Goal: Contribute content: Contribute content

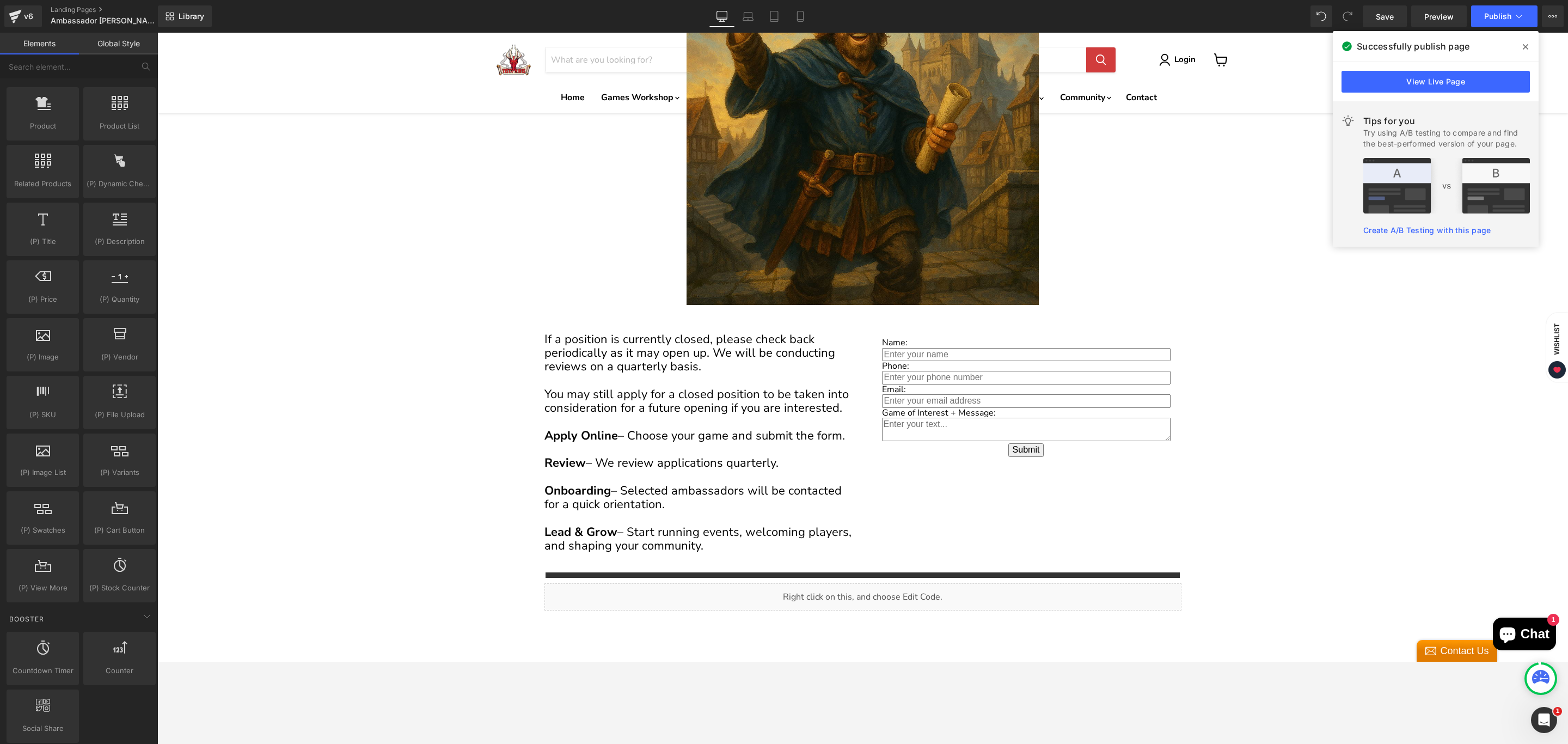
scroll to position [1, 0]
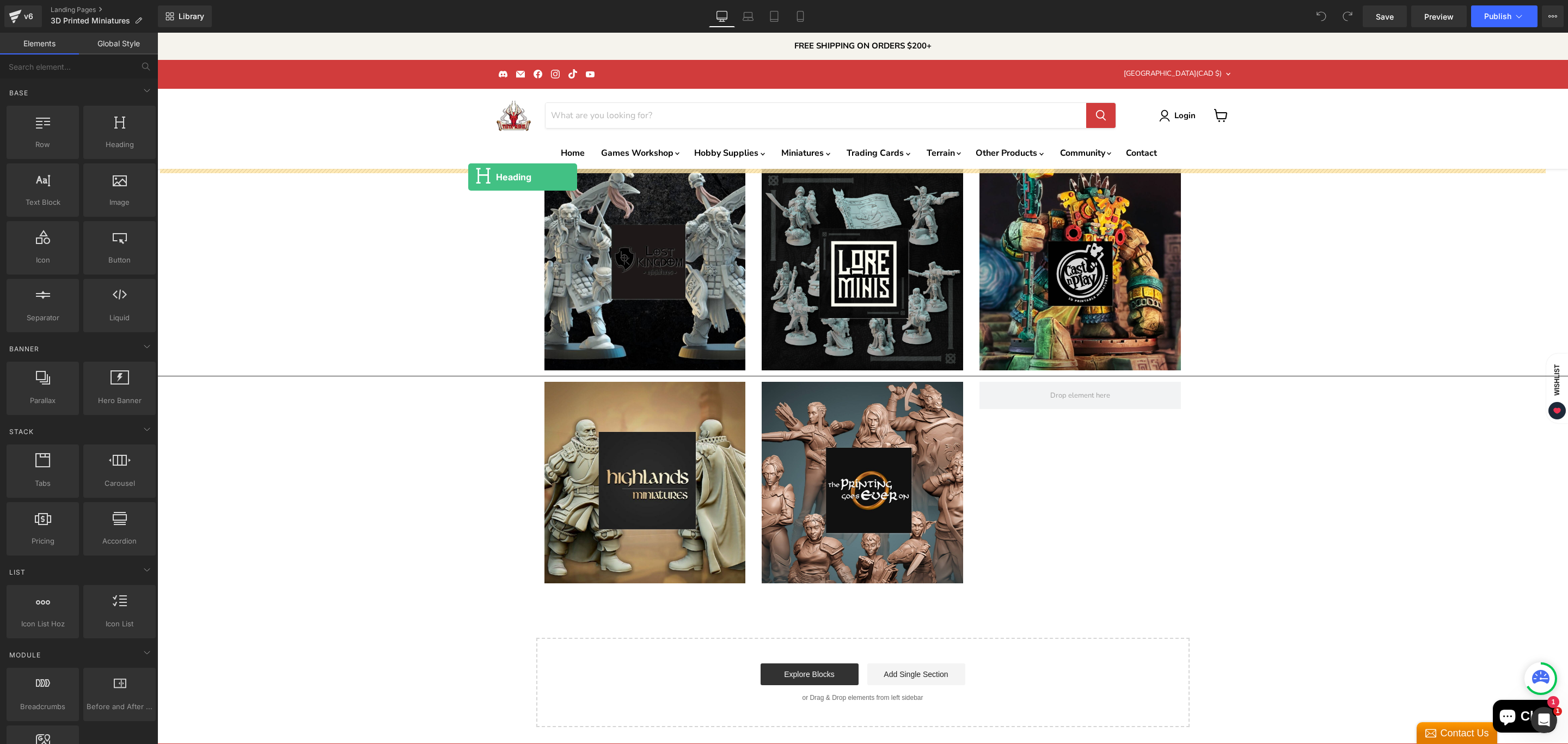
drag, startPoint x: 272, startPoint y: 189, endPoint x: 468, endPoint y: 179, distance: 196.3
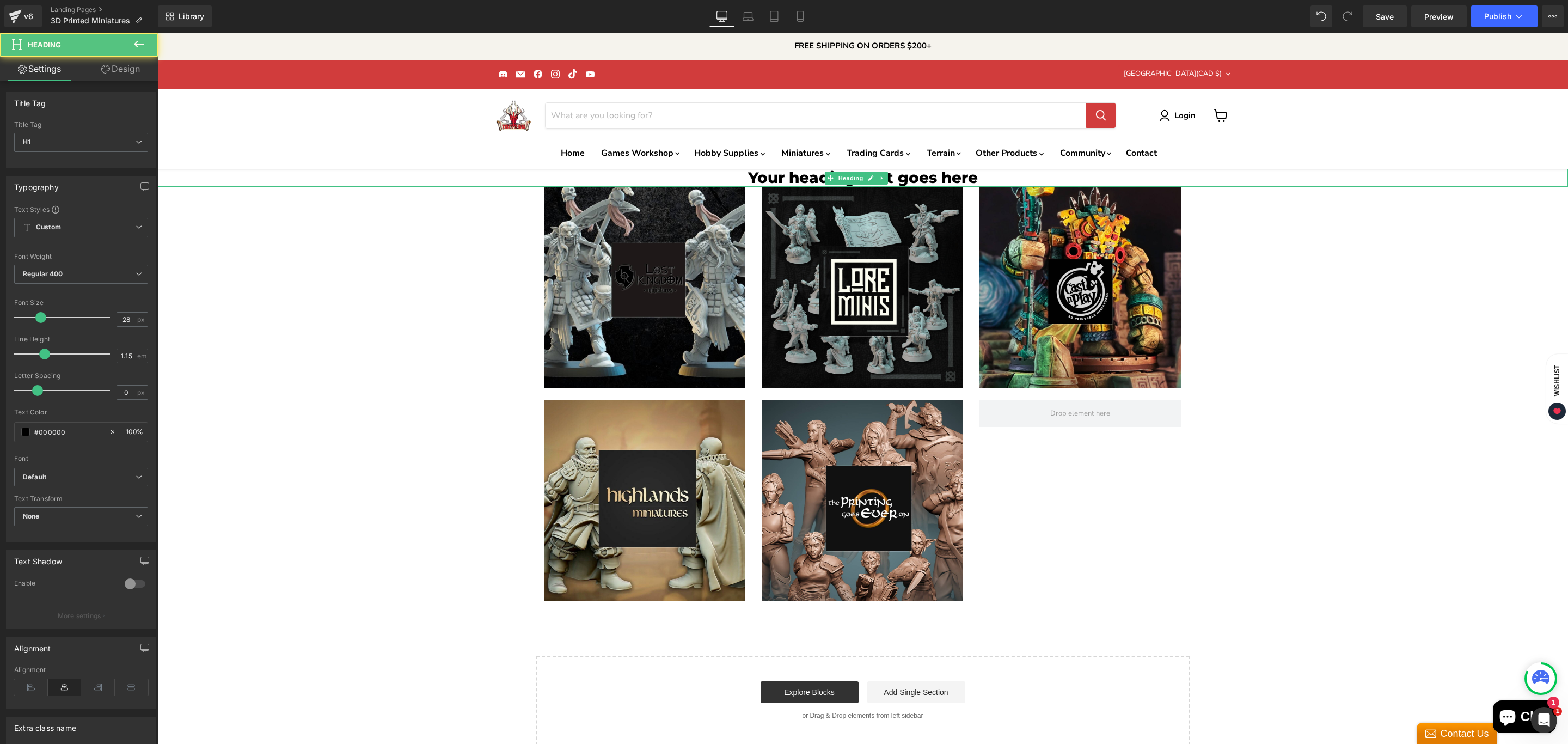
click at [795, 172] on h1 "Your heading text goes here" at bounding box center [862, 177] width 1411 height 17
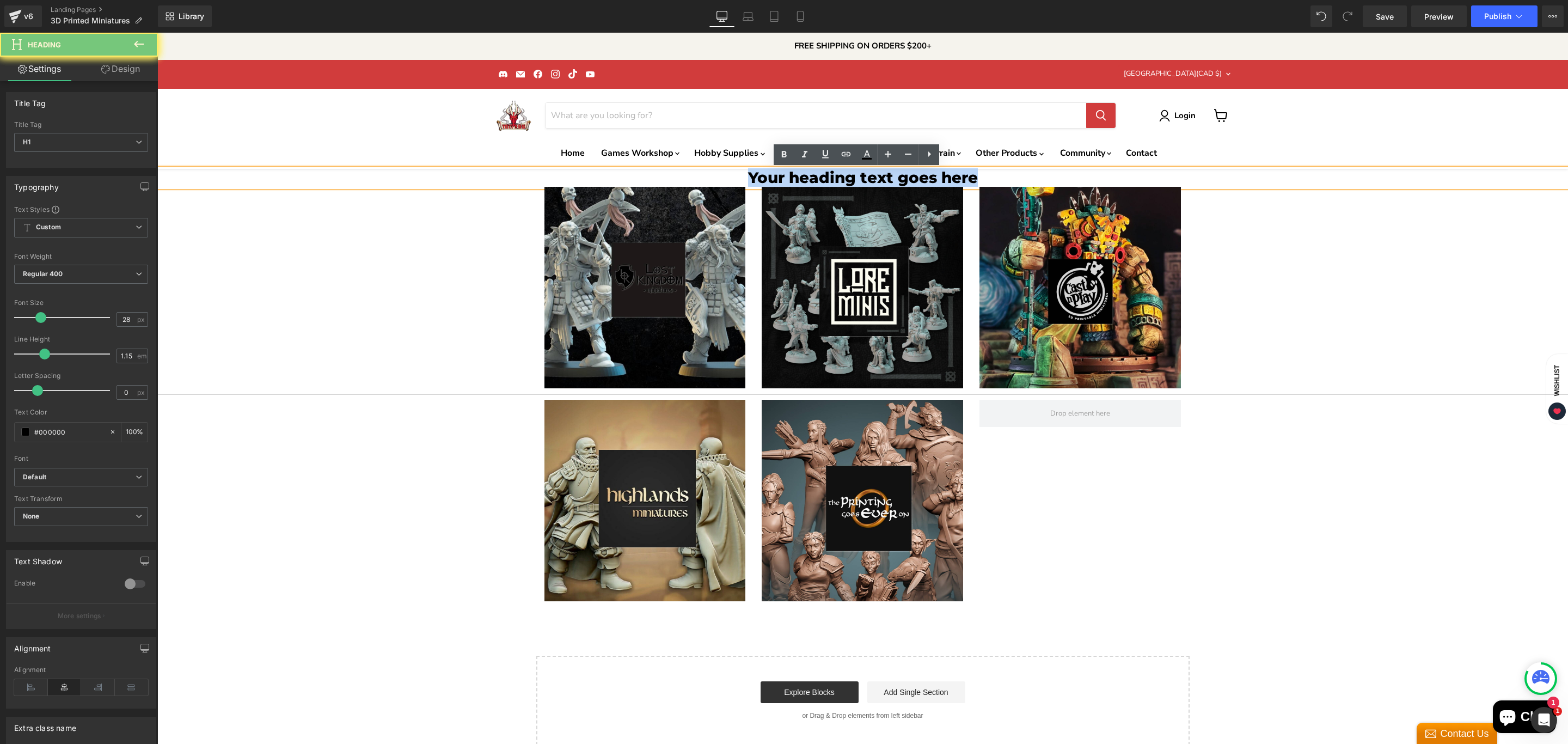
click at [795, 172] on h1 "Your heading text goes here" at bounding box center [862, 177] width 1411 height 17
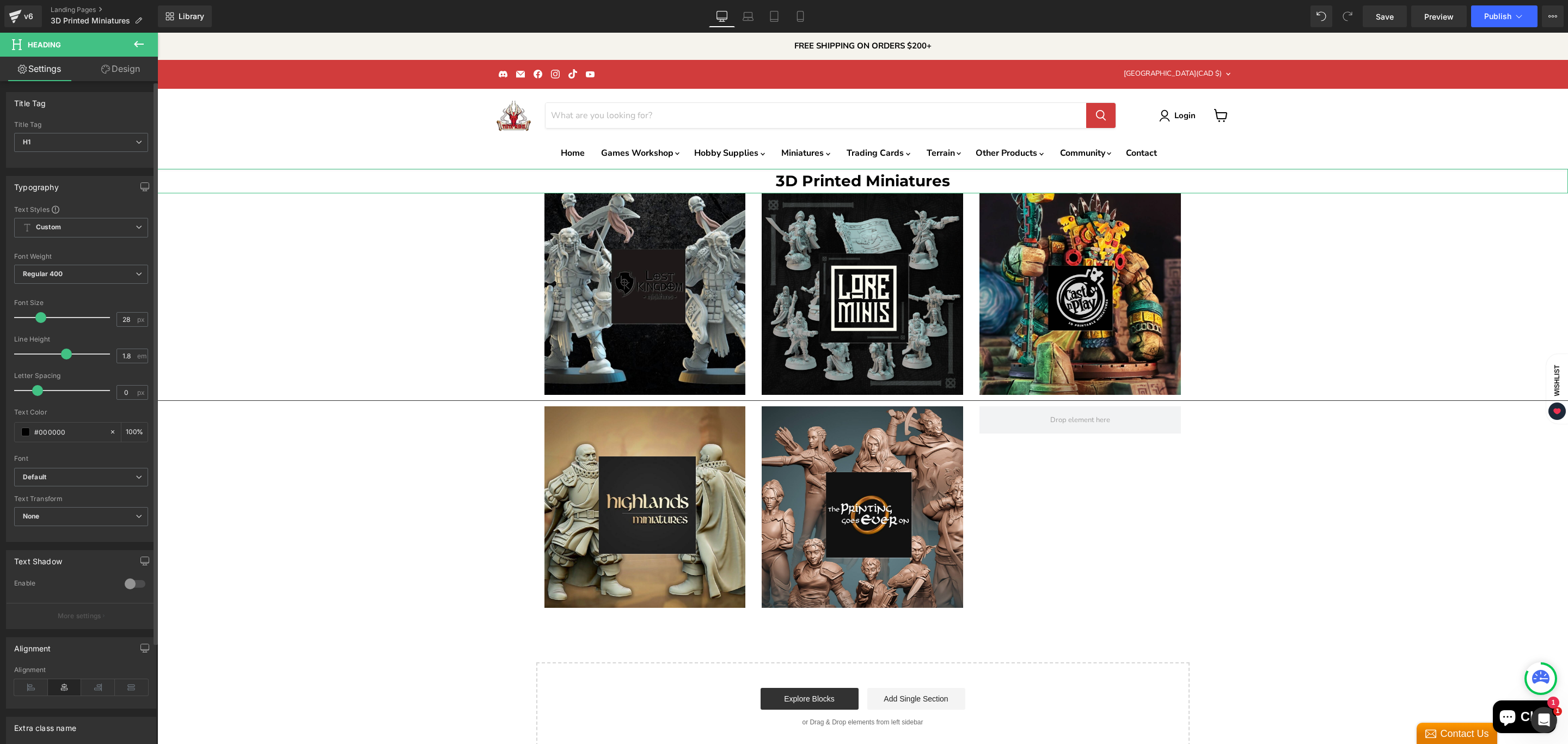
type input "1.9"
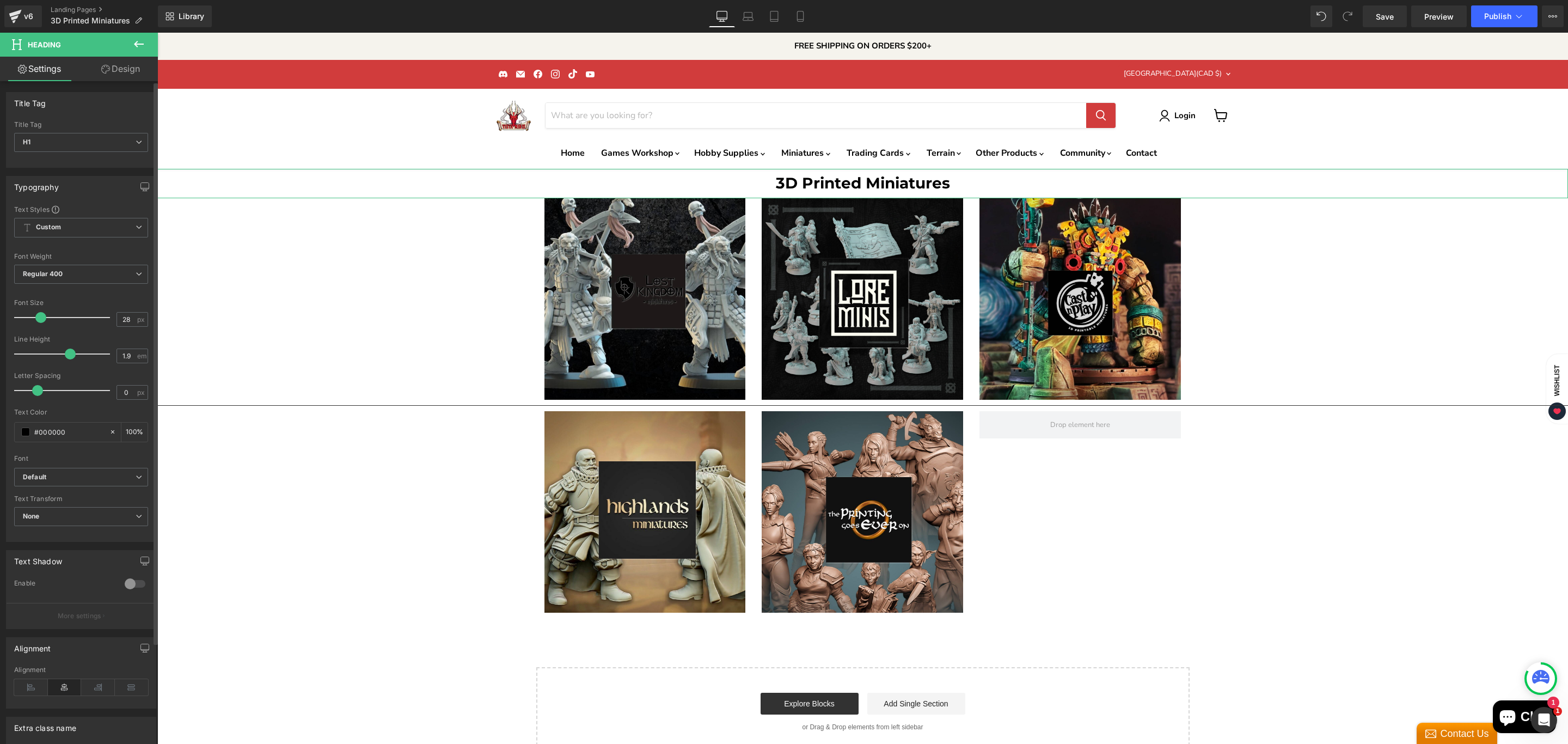
drag, startPoint x: 43, startPoint y: 358, endPoint x: 67, endPoint y: 357, distance: 24.0
click at [67, 357] on span at bounding box center [70, 353] width 11 height 11
click at [133, 41] on icon at bounding box center [139, 44] width 13 height 13
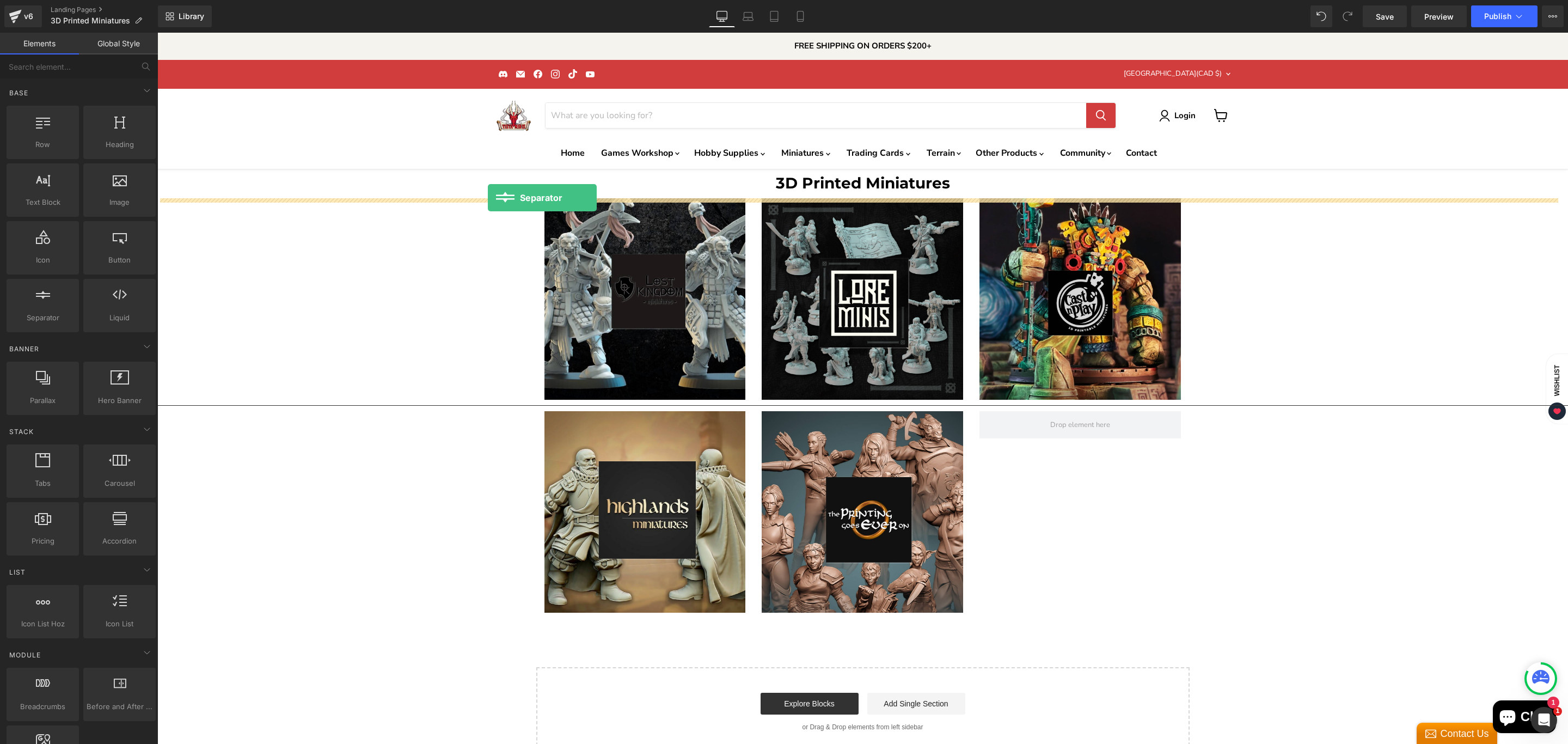
drag, startPoint x: 206, startPoint y: 350, endPoint x: 488, endPoint y: 198, distance: 320.4
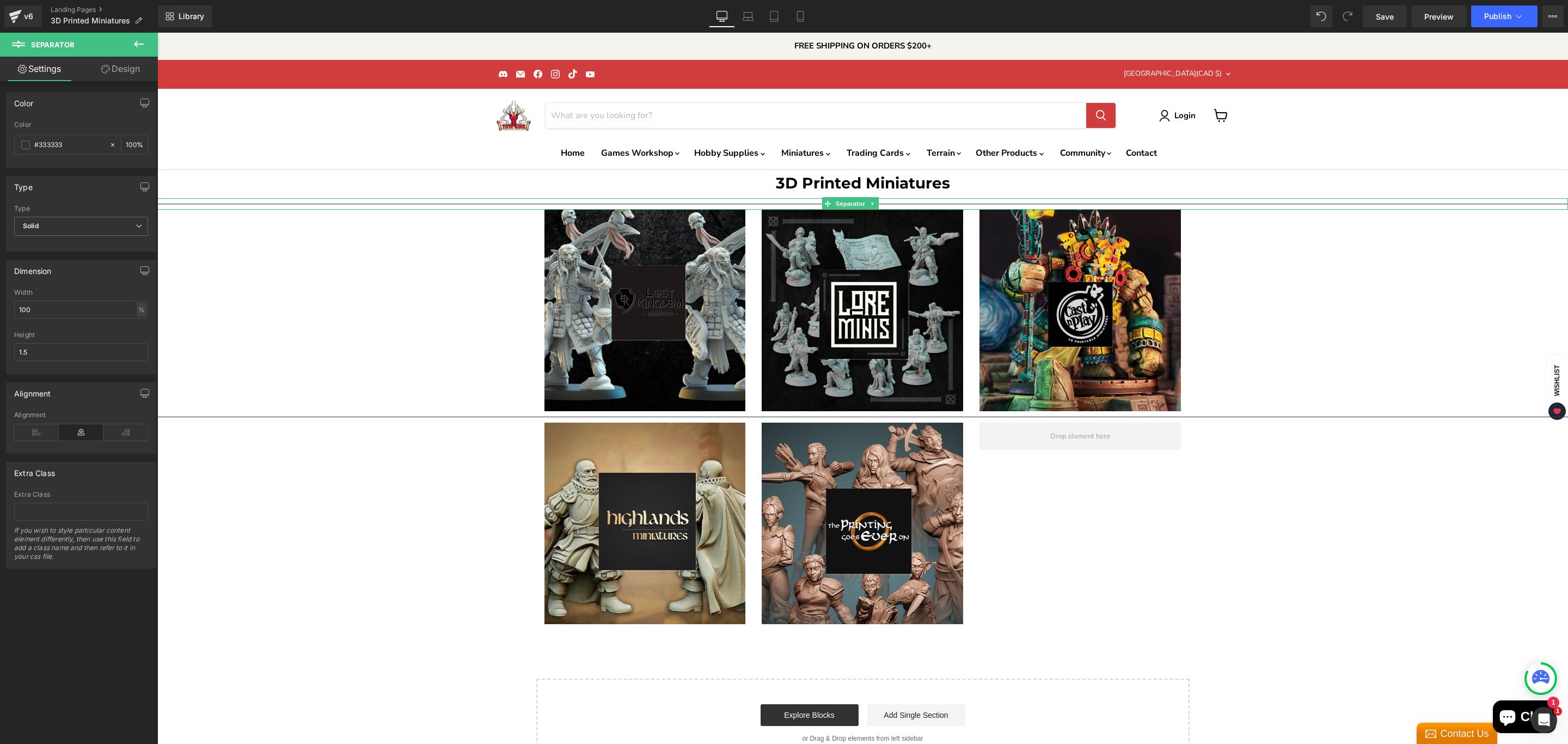
click at [417, 201] on div "Main content" at bounding box center [862, 204] width 1411 height 12
click at [62, 313] on input "100" at bounding box center [81, 310] width 134 height 18
type input "60"
click at [57, 355] on input "1.5" at bounding box center [81, 352] width 134 height 18
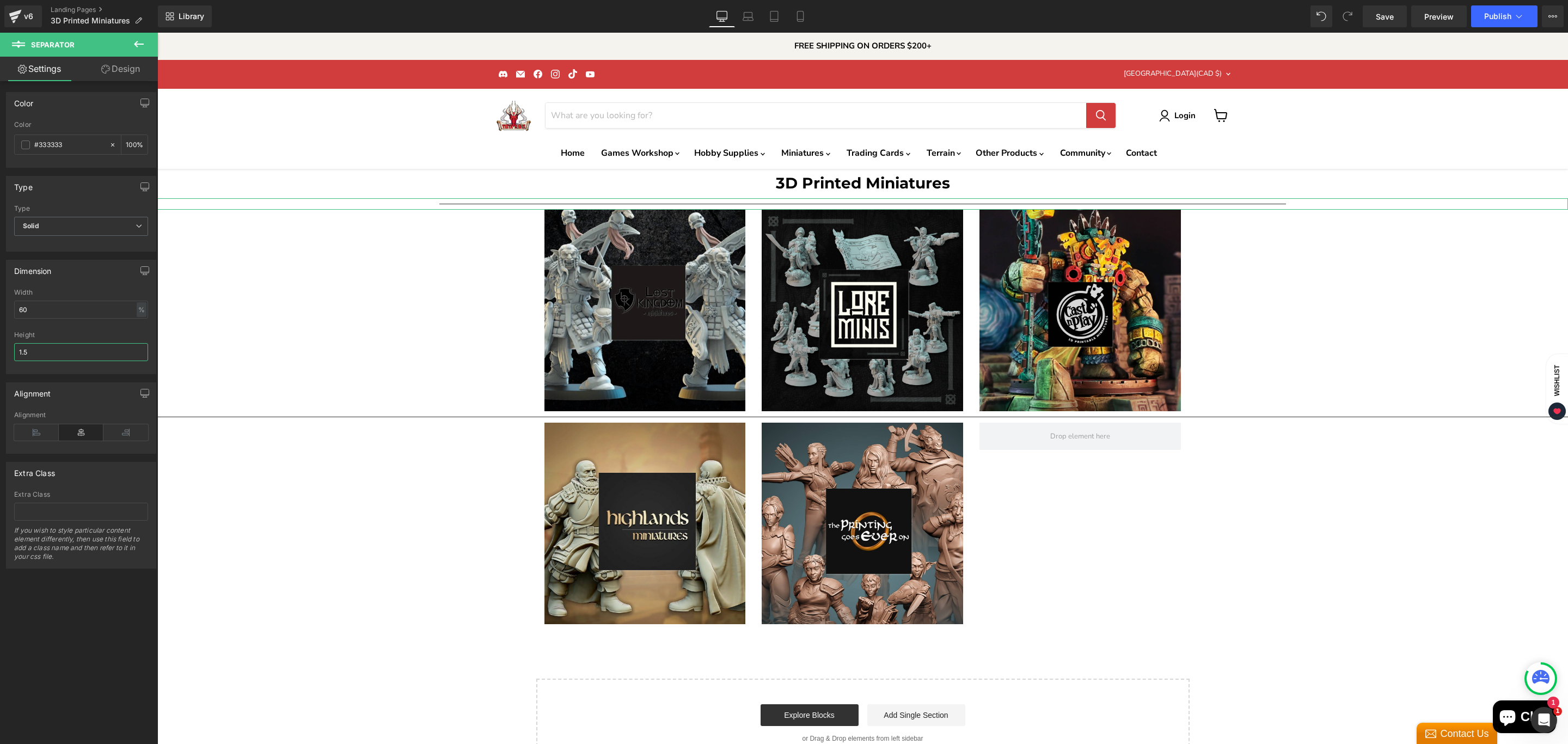
click at [57, 355] on input "1.5" at bounding box center [81, 352] width 134 height 18
type input "10"
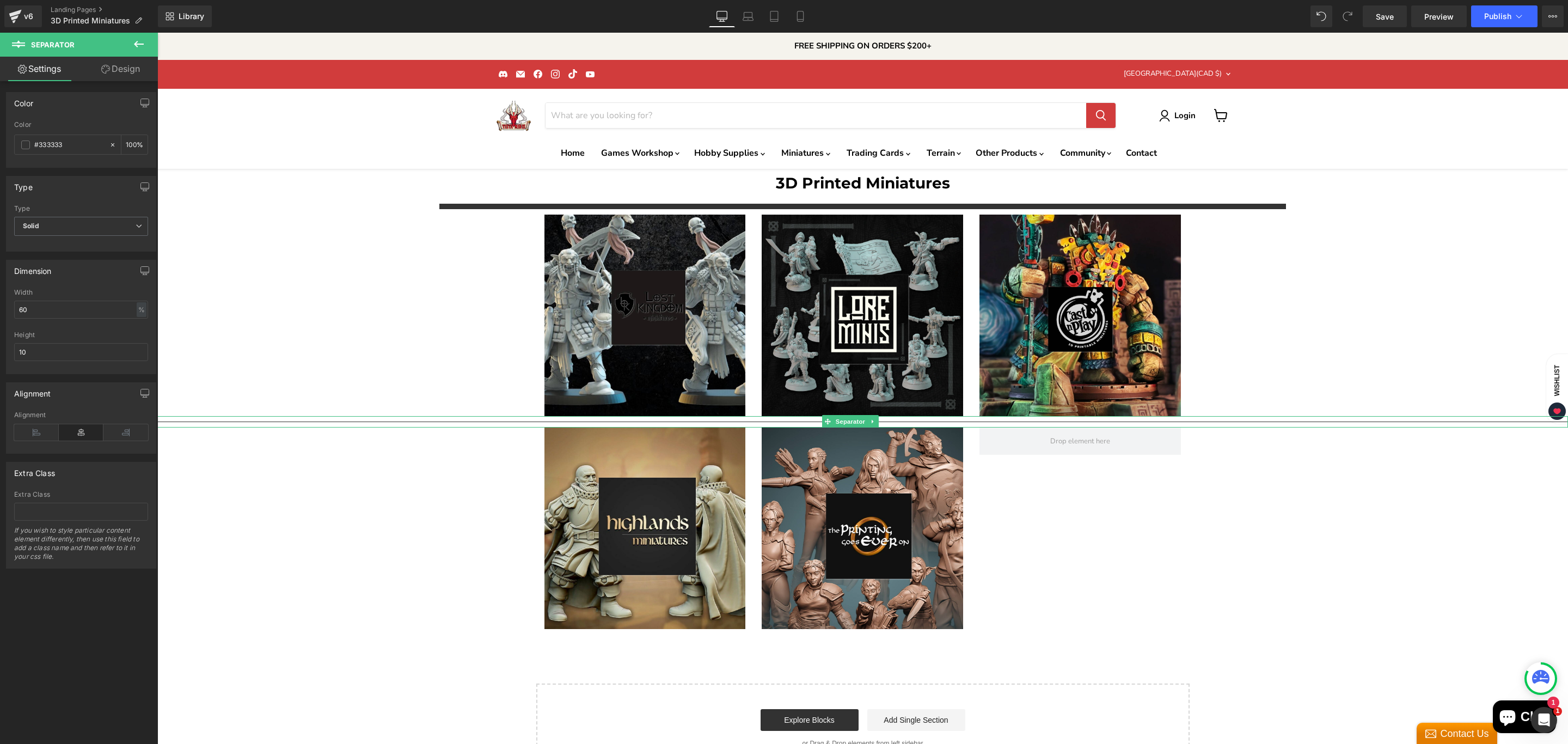
click at [405, 421] on hr "Main content" at bounding box center [862, 424] width 1411 height 6
click at [54, 310] on input "100" at bounding box center [81, 310] width 134 height 18
type input "60"
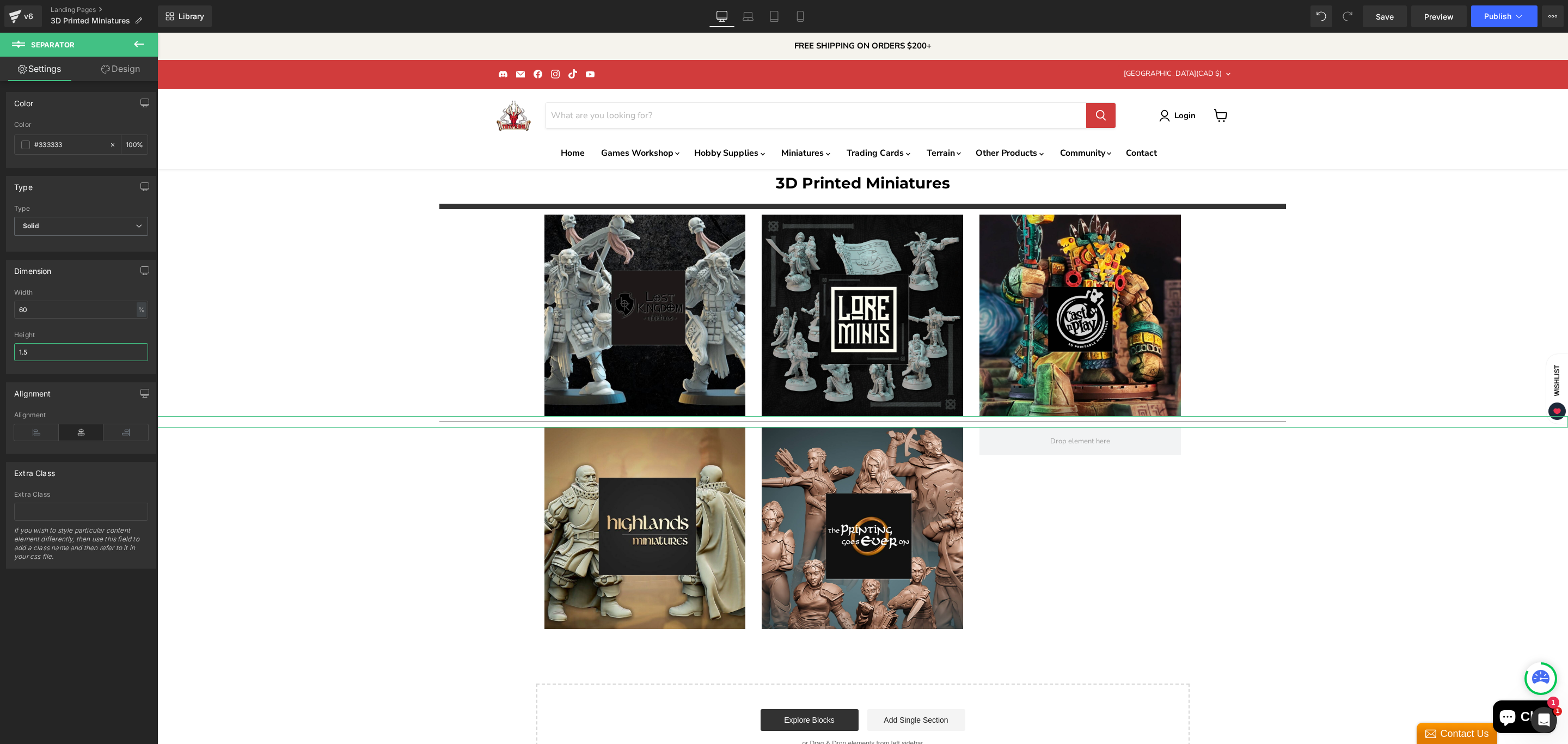
click at [54, 357] on input "1.5" at bounding box center [81, 352] width 134 height 18
type input "10"
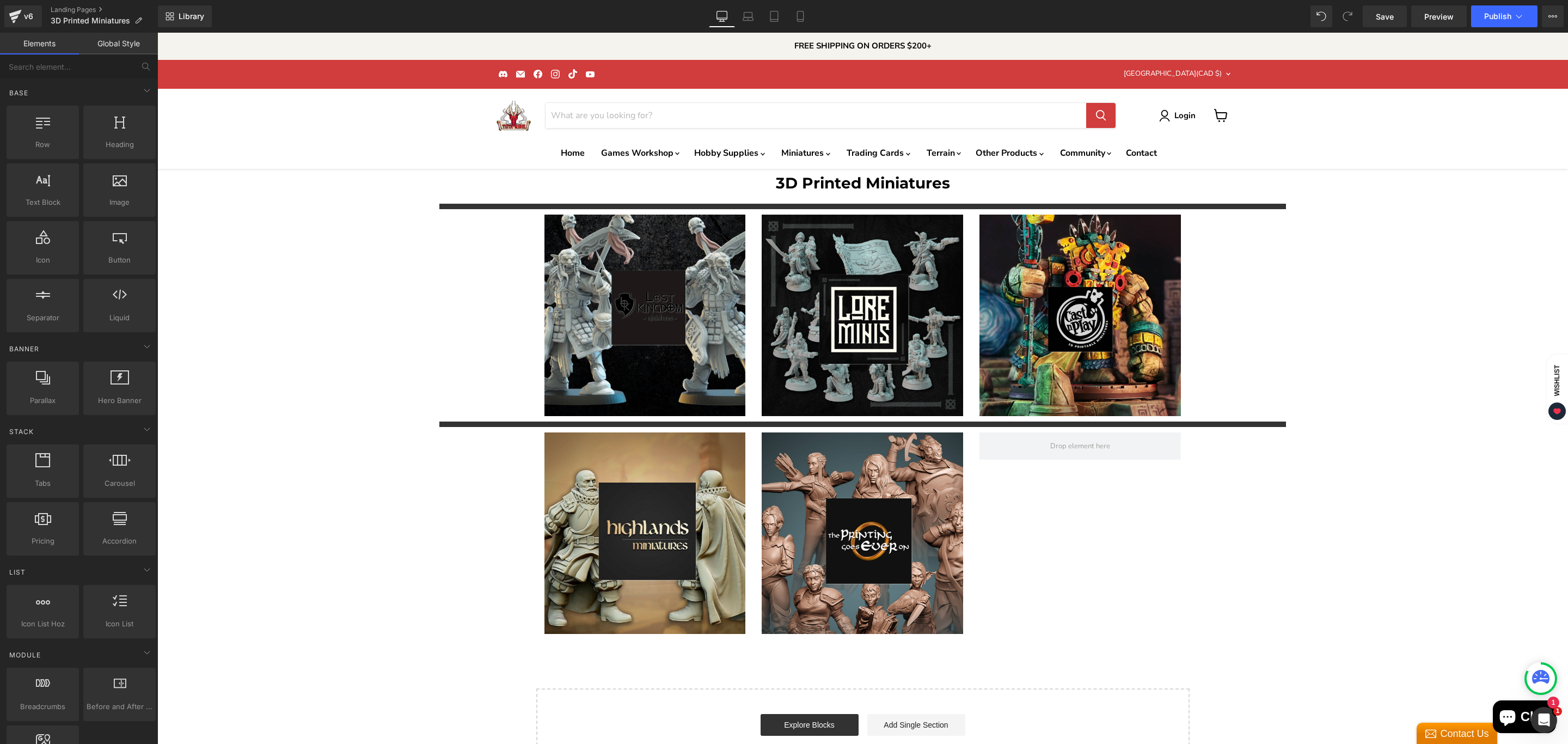
click at [411, 326] on div "3D Printed Miniatures Heading Separator Image Image Image Row Separator Image I…" at bounding box center [862, 473] width 1411 height 609
click at [874, 422] on icon "Main content" at bounding box center [873, 424] width 6 height 7
click at [868, 421] on icon "Main content" at bounding box center [866, 423] width 6 height 6
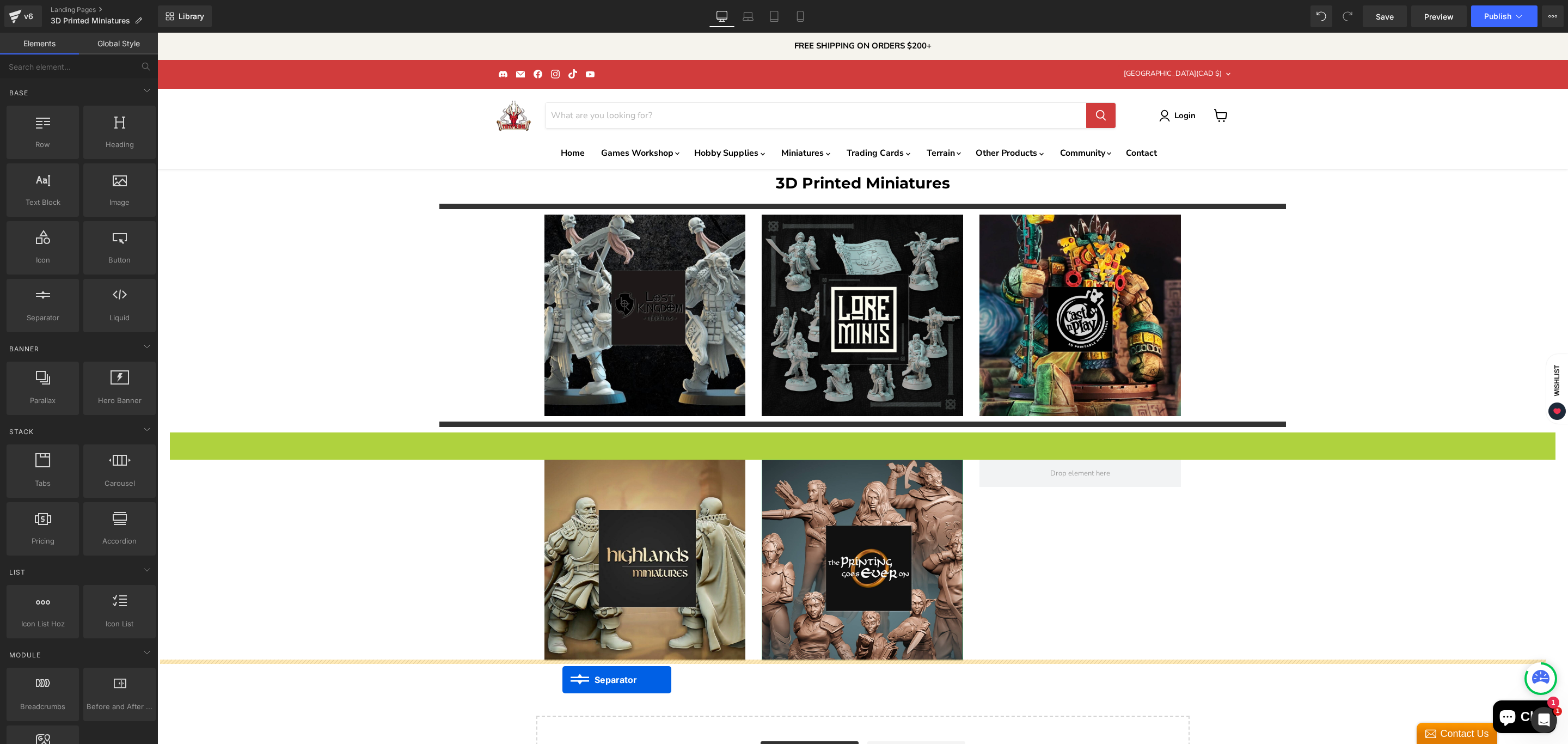
drag, startPoint x: 827, startPoint y: 436, endPoint x: 561, endPoint y: 672, distance: 355.6
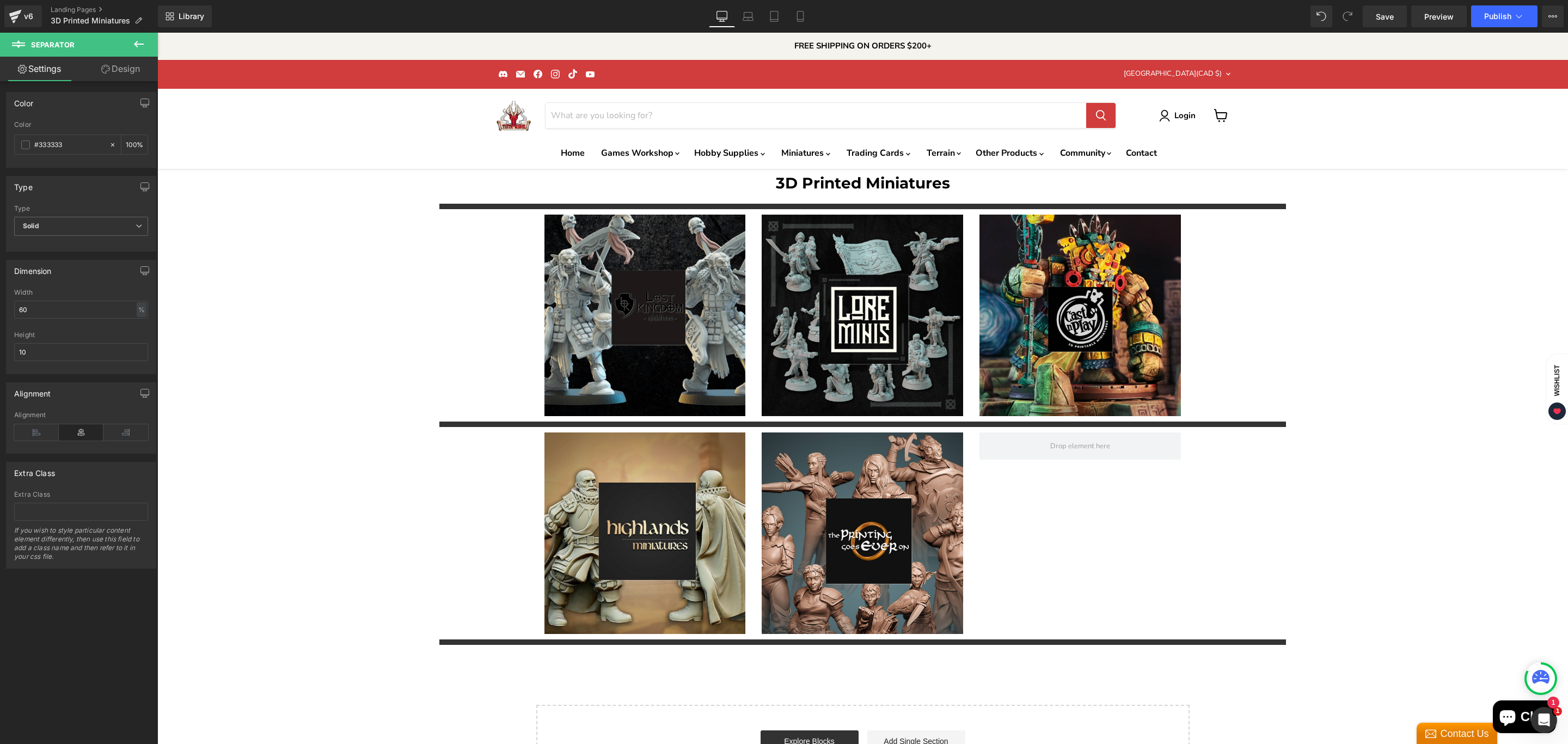
click at [142, 41] on icon at bounding box center [139, 44] width 13 height 13
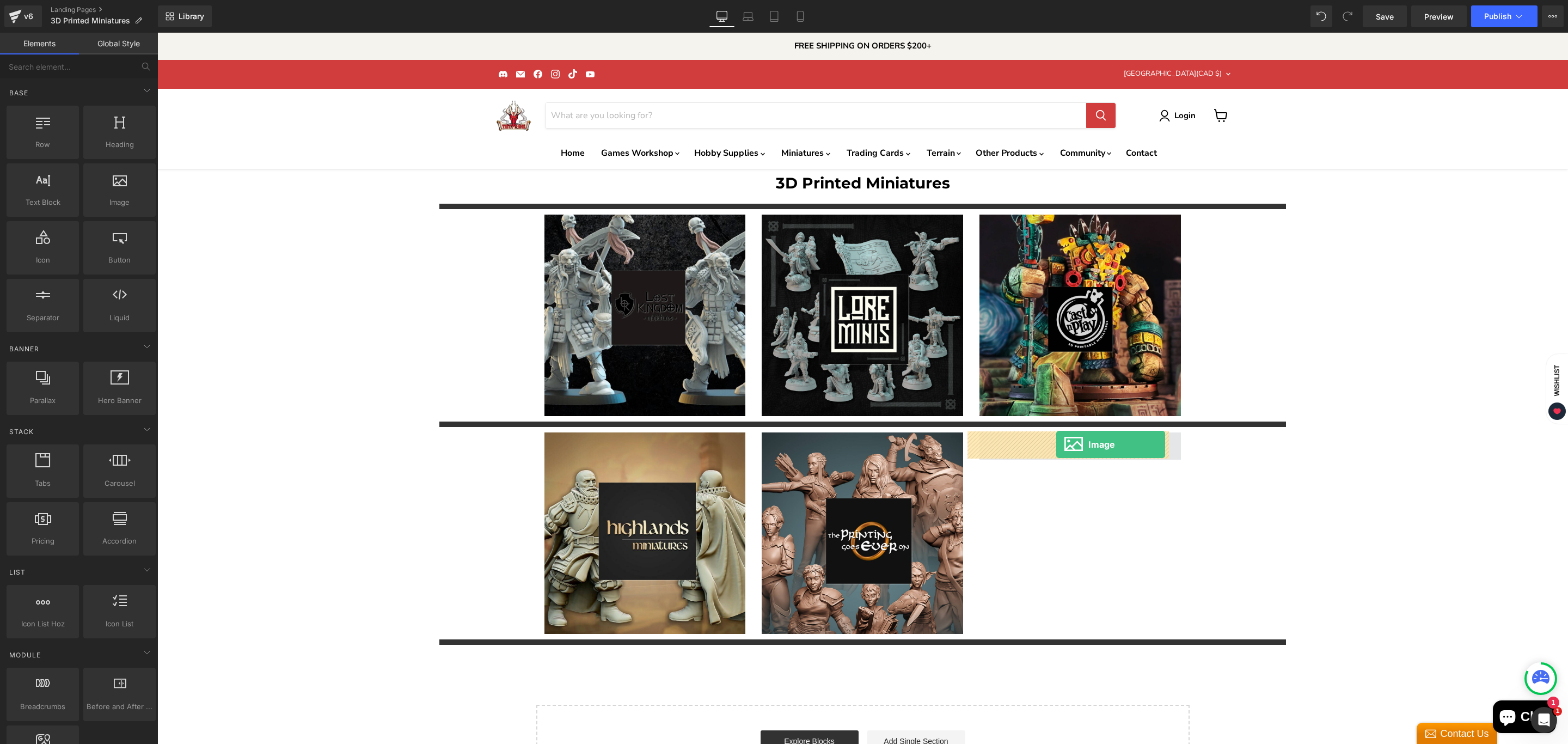
drag, startPoint x: 274, startPoint y: 230, endPoint x: 1057, endPoint y: 444, distance: 811.7
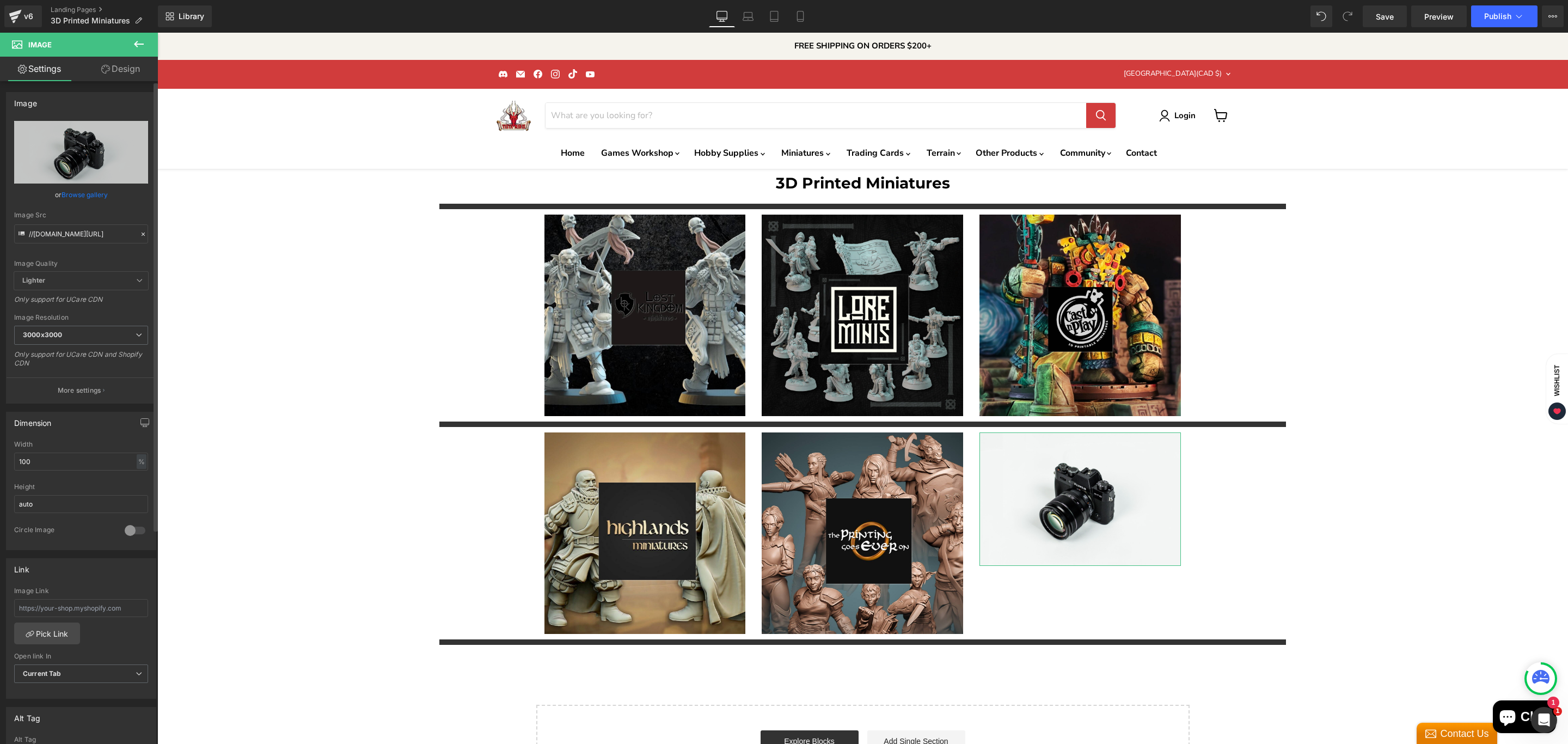
click at [80, 195] on link "Browse gallery" at bounding box center [85, 195] width 47 height 19
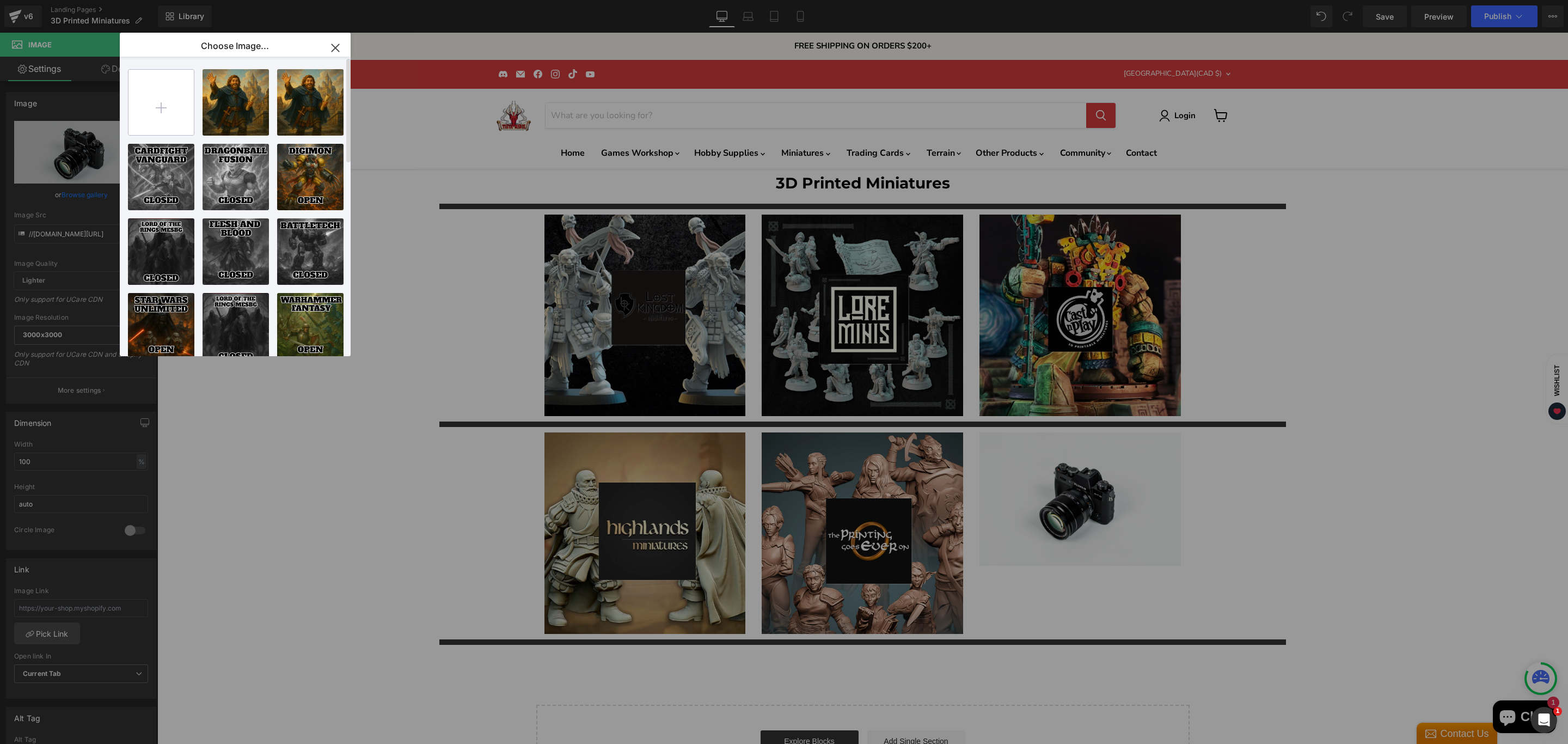
click at [173, 113] on input "file" at bounding box center [161, 102] width 66 height 66
type input "C:\fakepath\isla_180x180.59043996_fdeobqy1.avif"
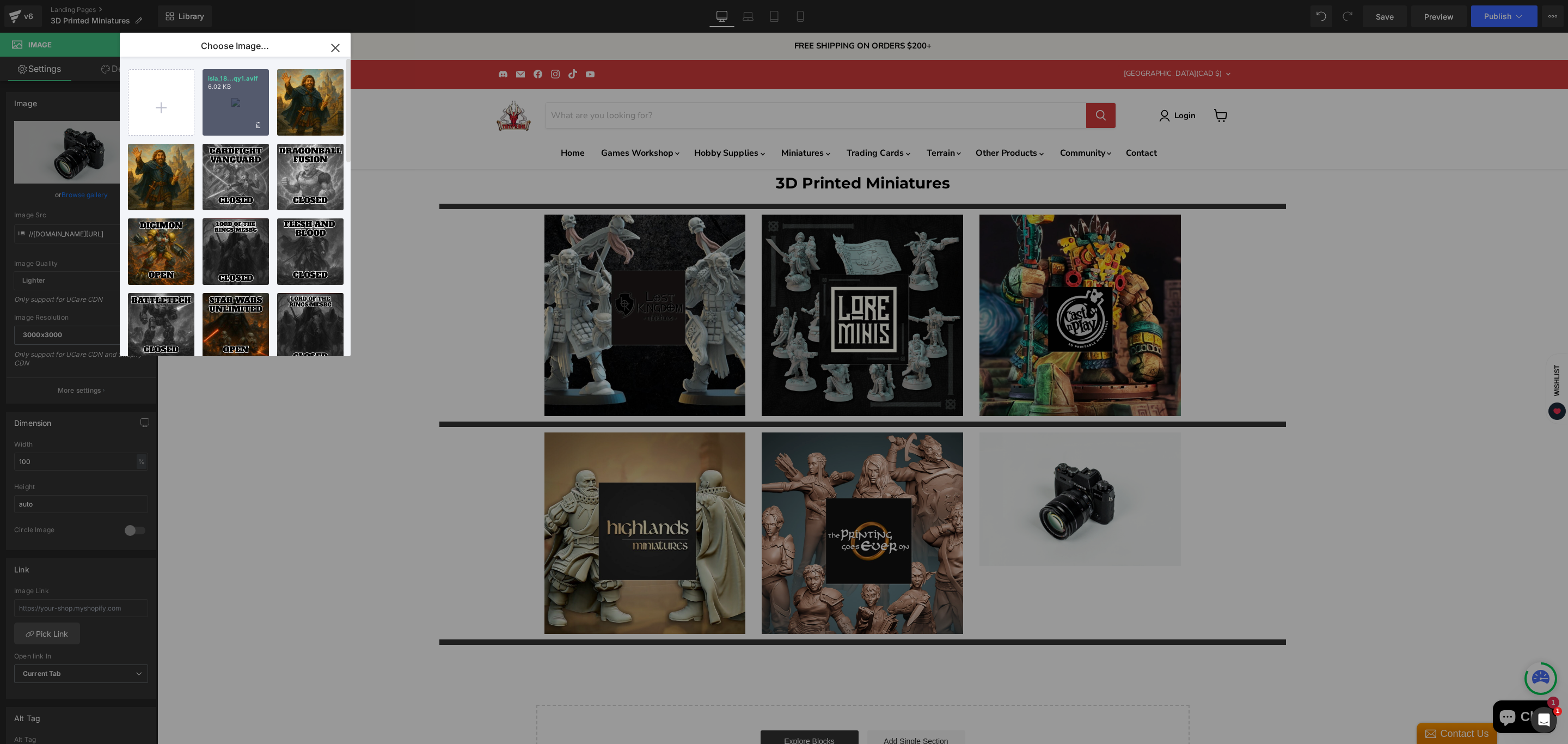
click at [237, 108] on div "isla_18...qy1.avif 6.02 KB" at bounding box center [236, 102] width 67 height 67
type input "https://ucarecdn.com/f586c78f-ebbc-4a90-9294-20e07d347e33/-/format/auto/-/previ…"
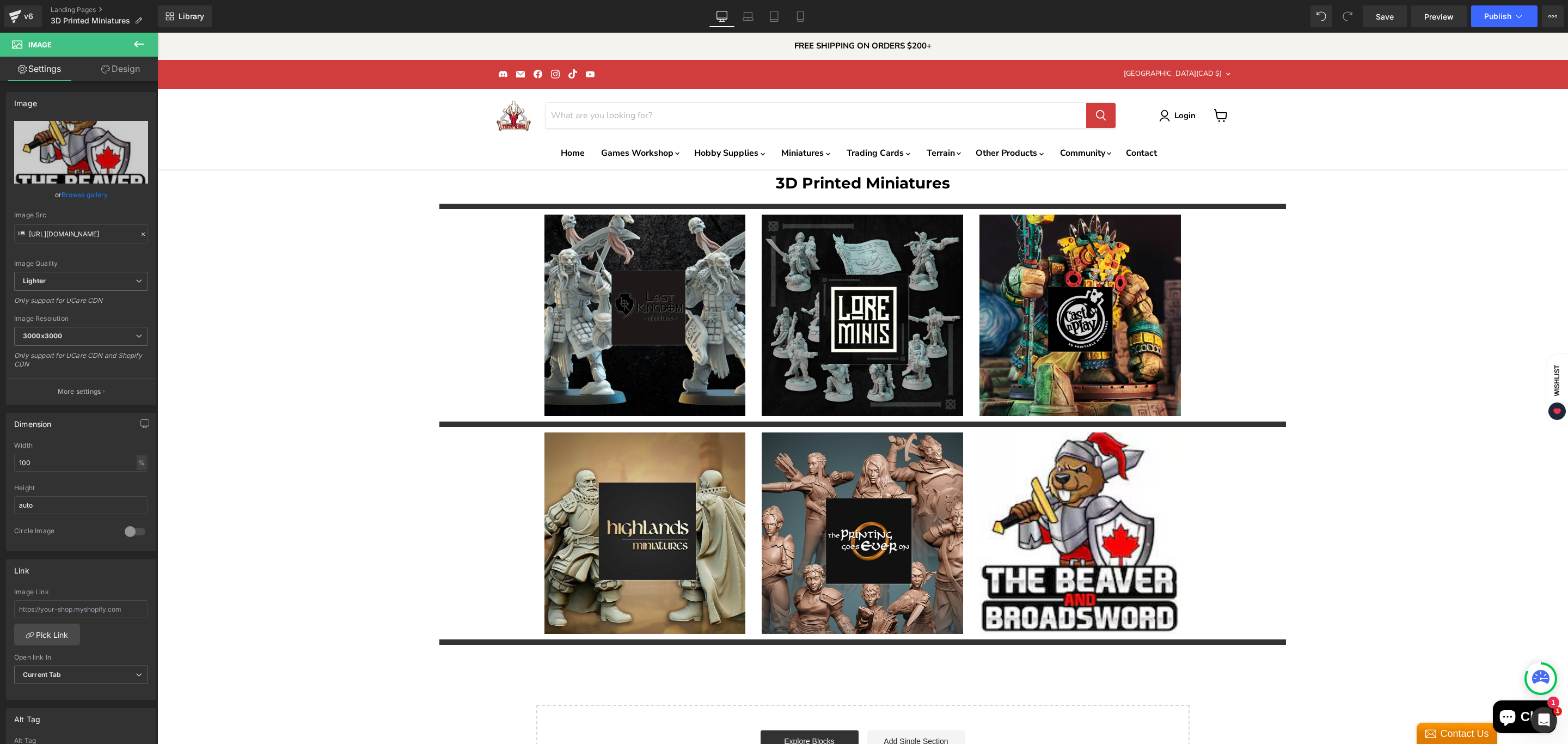
click at [1327, 490] on div "3D Printed Miniatures Heading Separator Image Image Image Row Separator Image I…" at bounding box center [862, 480] width 1411 height 624
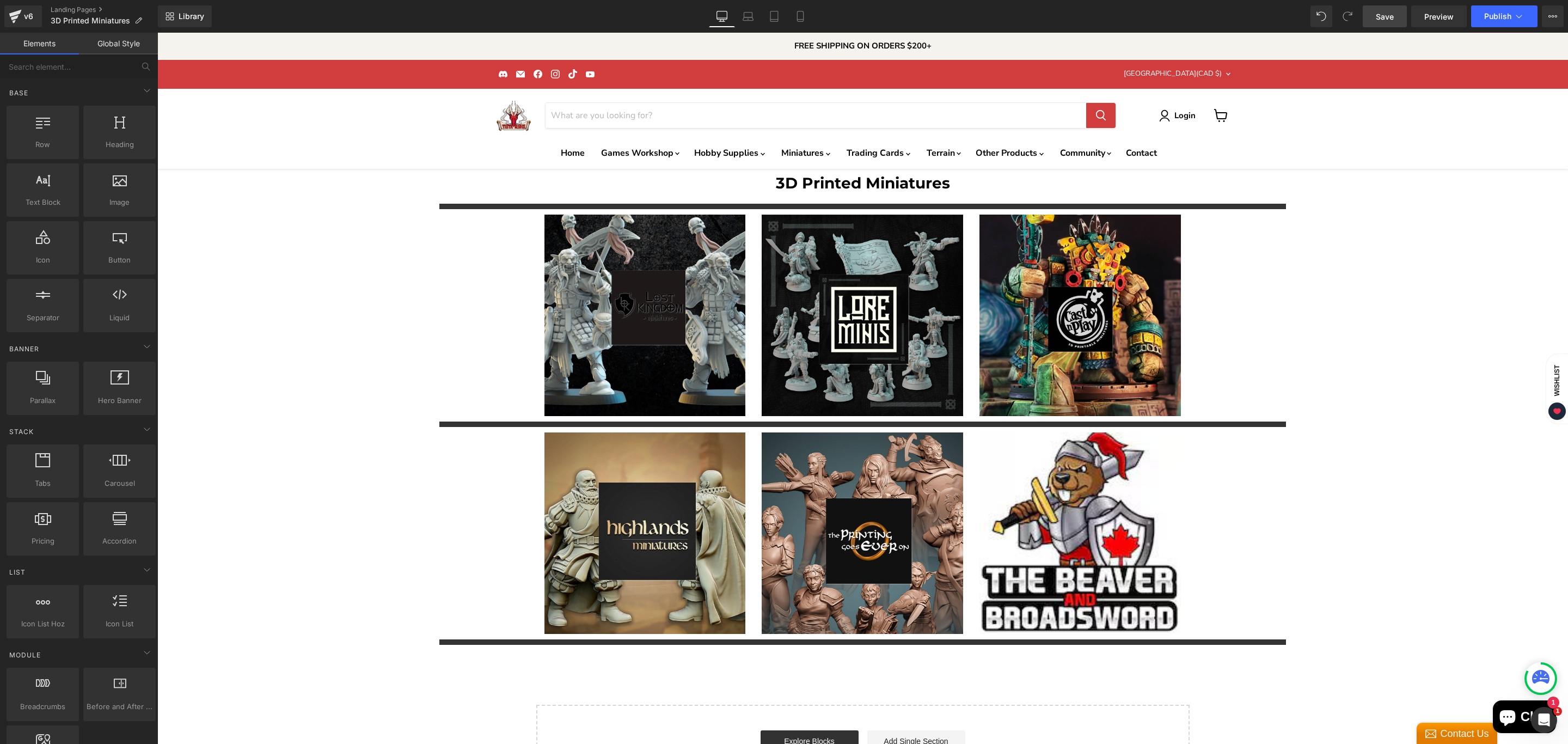
click at [1387, 15] on span "Save" at bounding box center [1385, 17] width 18 height 12
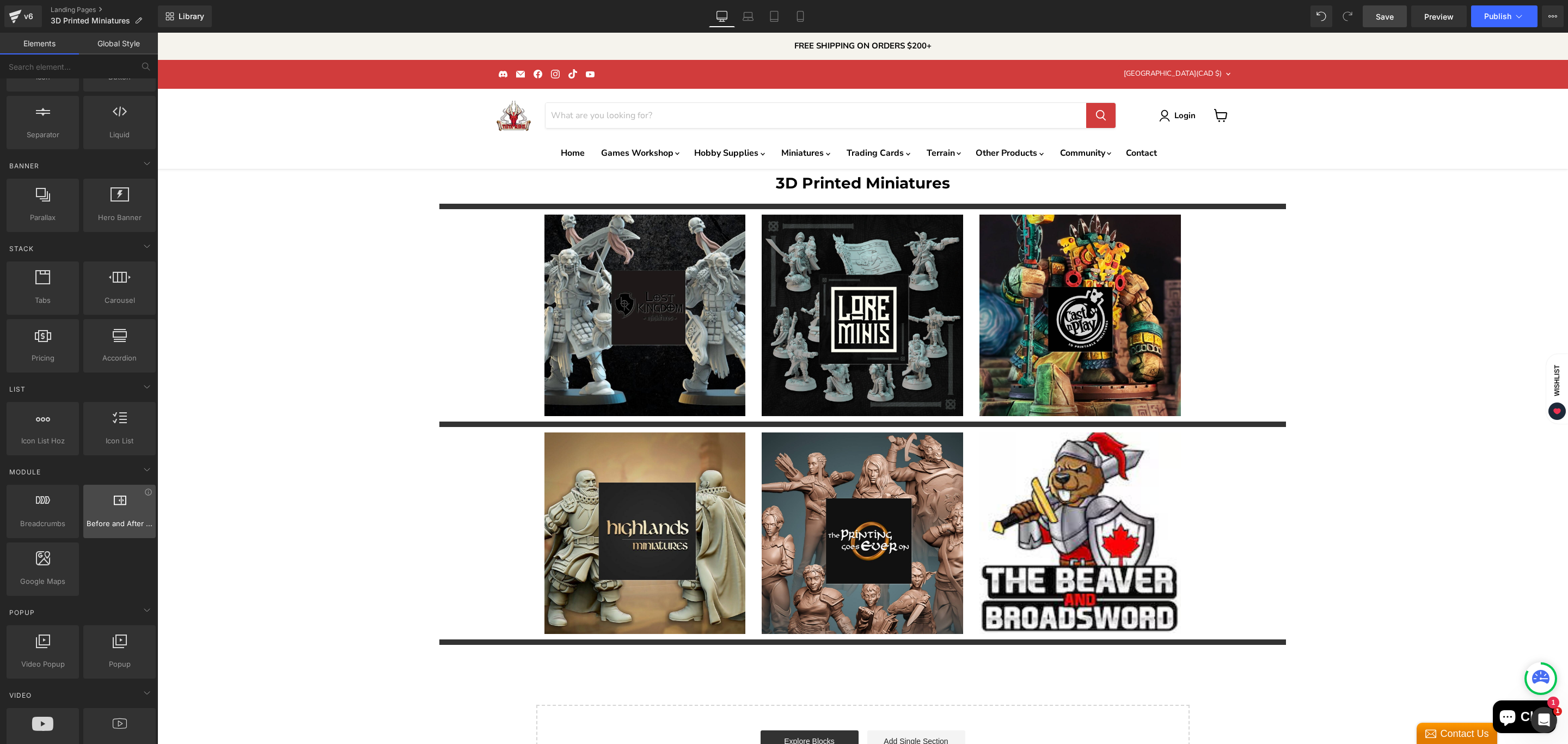
scroll to position [245, 0]
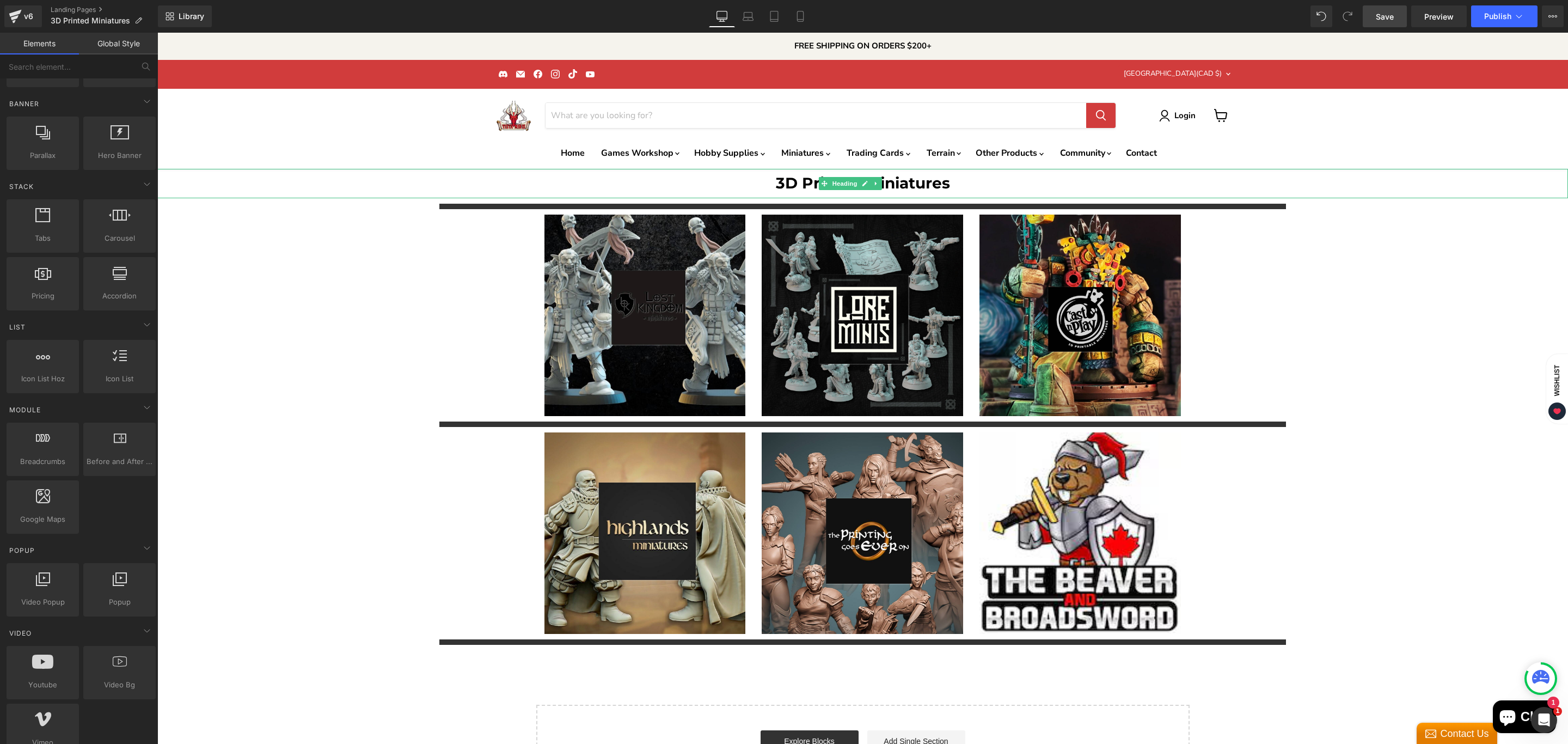
click at [836, 190] on h1 "3D Printed Miniatures" at bounding box center [862, 183] width 1411 height 29
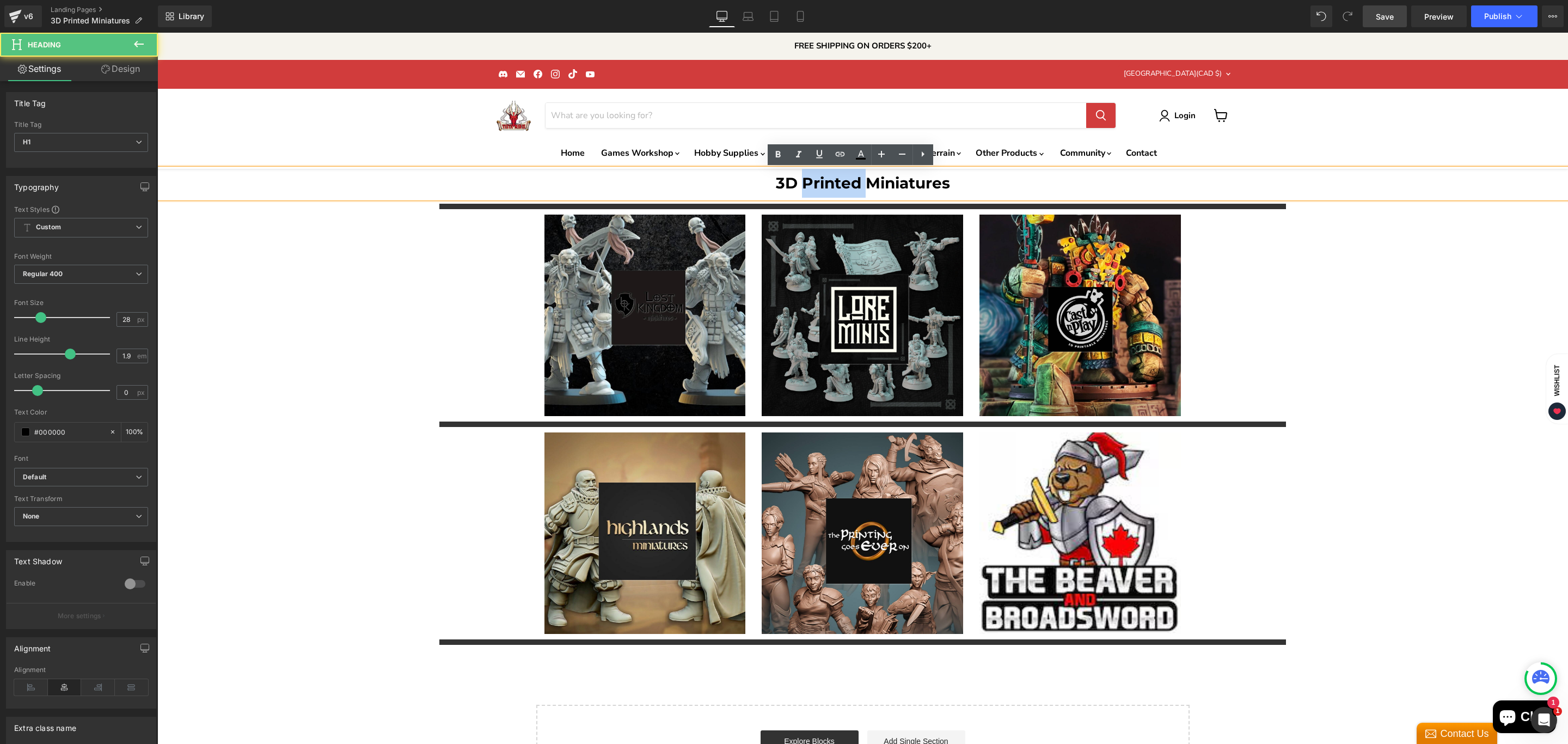
click at [836, 190] on h1 "3D Printed Miniatures" at bounding box center [862, 183] width 1411 height 29
copy h1 "3D Printed Miniatures"
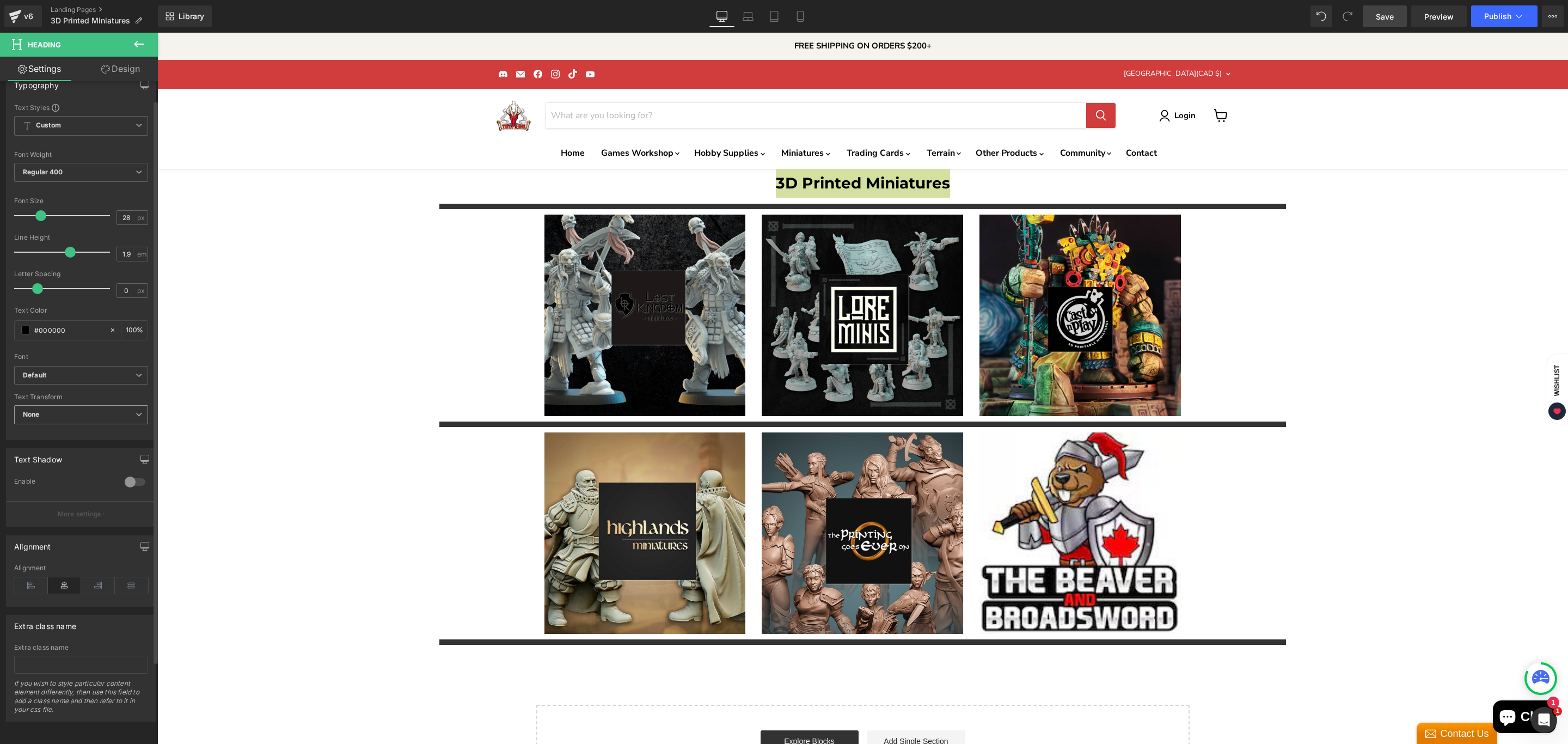
scroll to position [119, 0]
click at [136, 42] on icon at bounding box center [139, 44] width 13 height 13
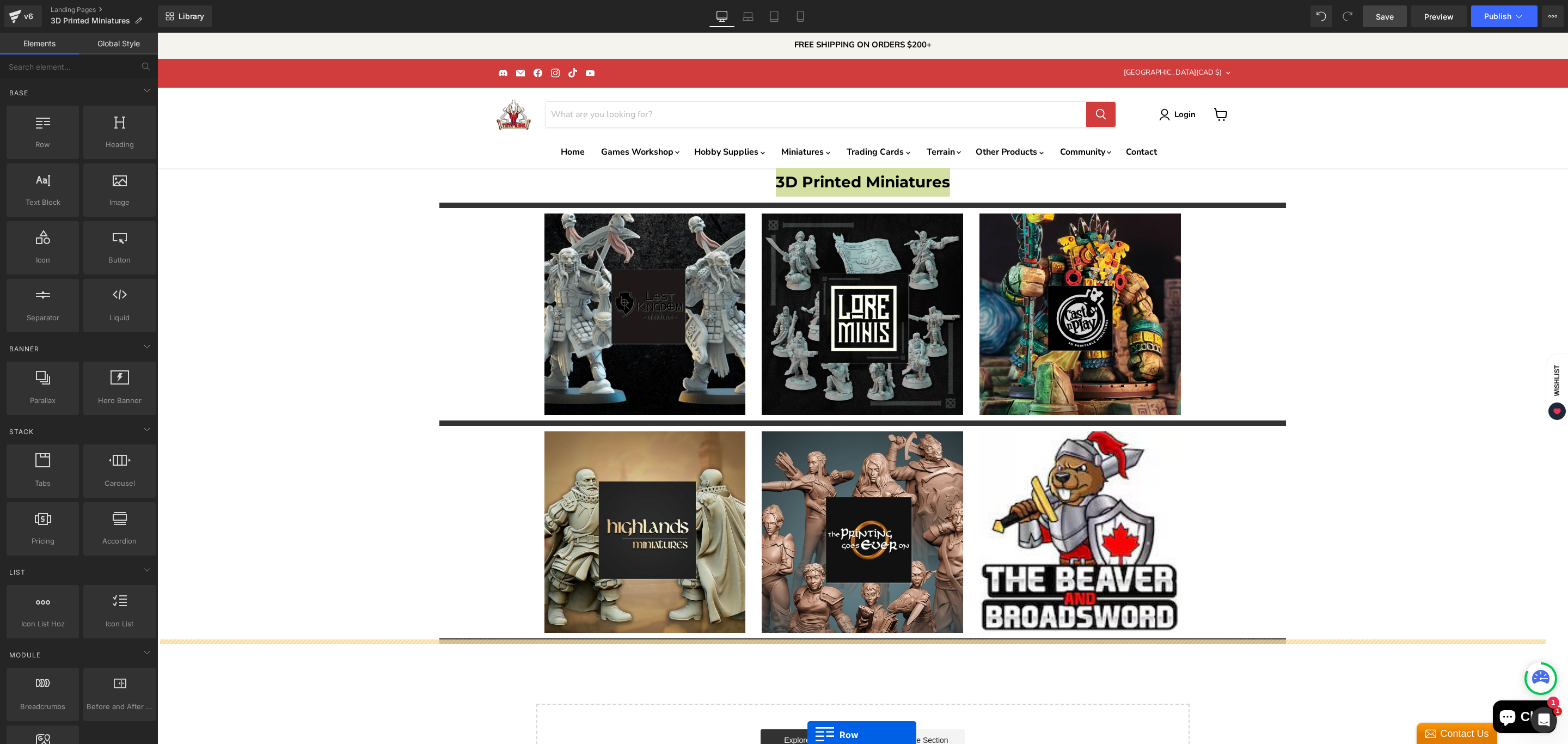
scroll to position [36, 0]
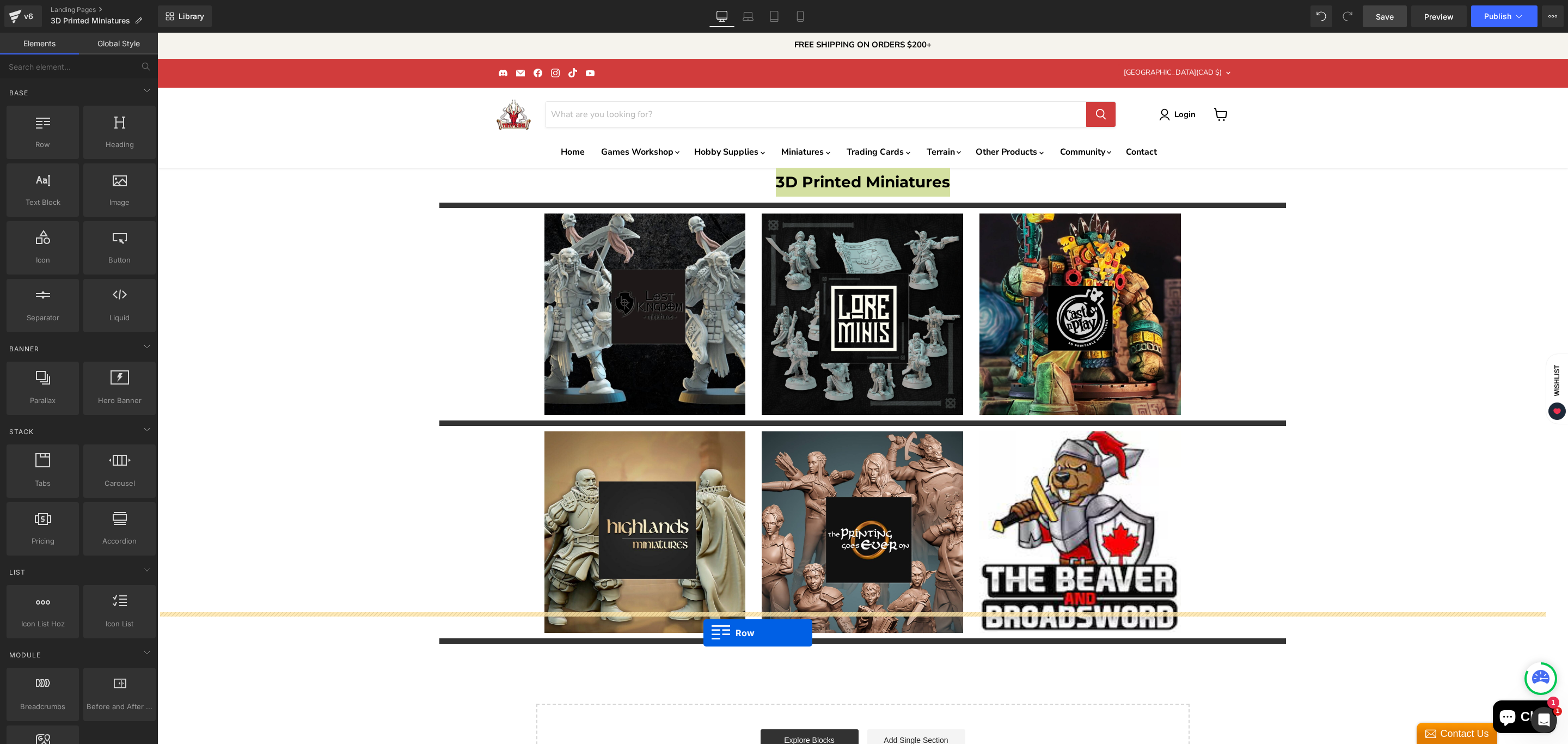
drag, startPoint x: 209, startPoint y: 176, endPoint x: 703, endPoint y: 633, distance: 673.0
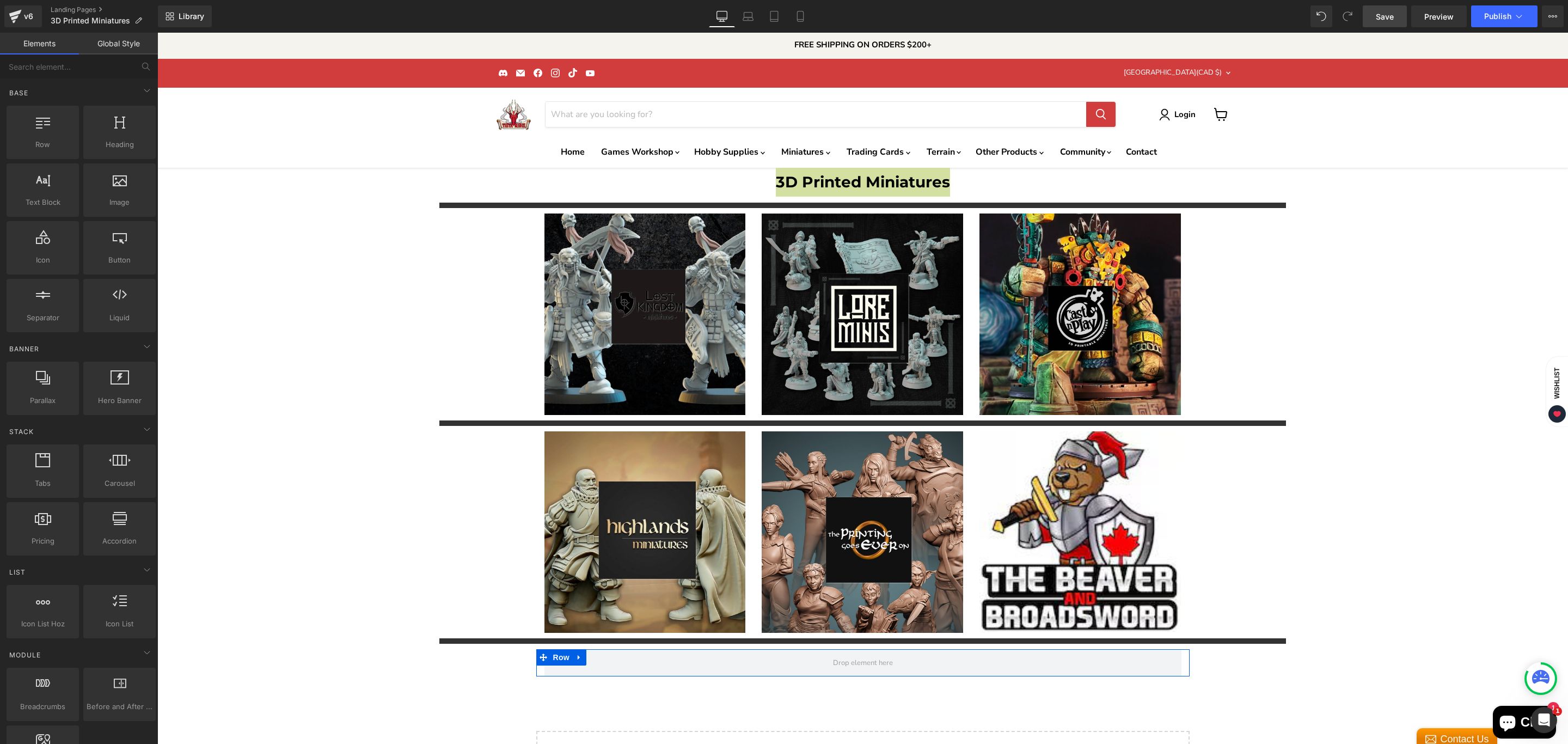
scroll to position [0, 0]
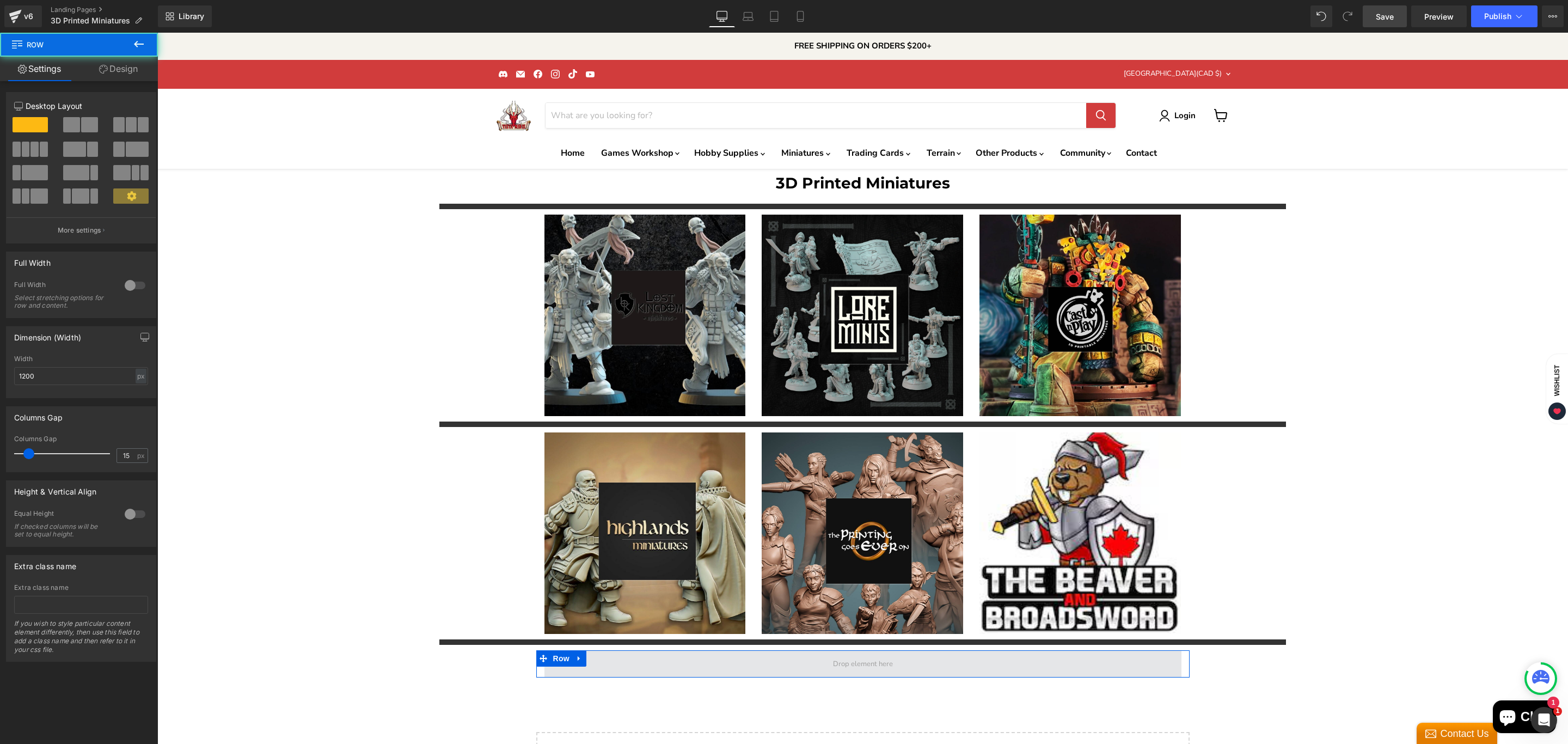
click at [702, 650] on span "Main content" at bounding box center [863, 663] width 637 height 27
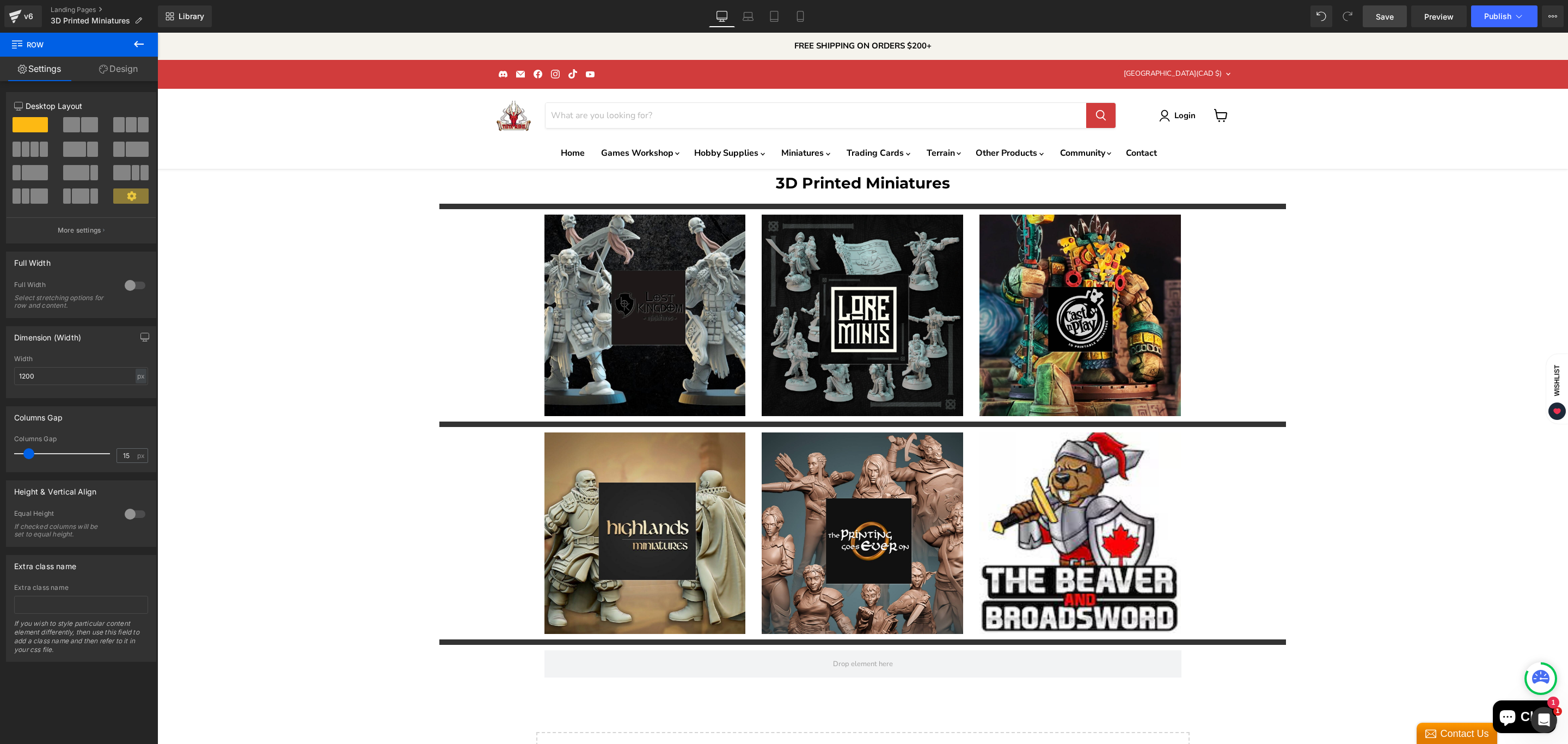
click at [144, 43] on icon at bounding box center [139, 44] width 13 height 13
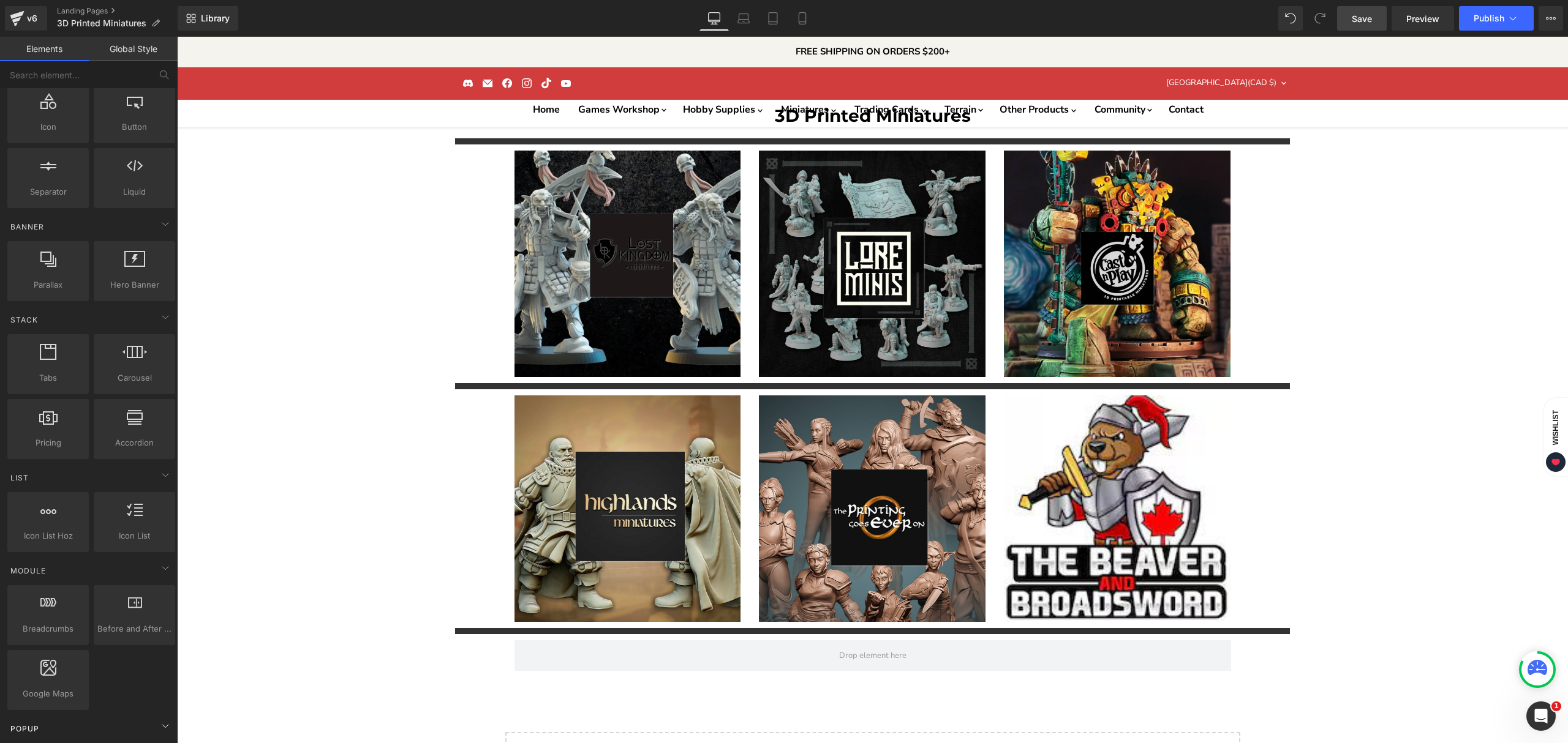
scroll to position [131, 0]
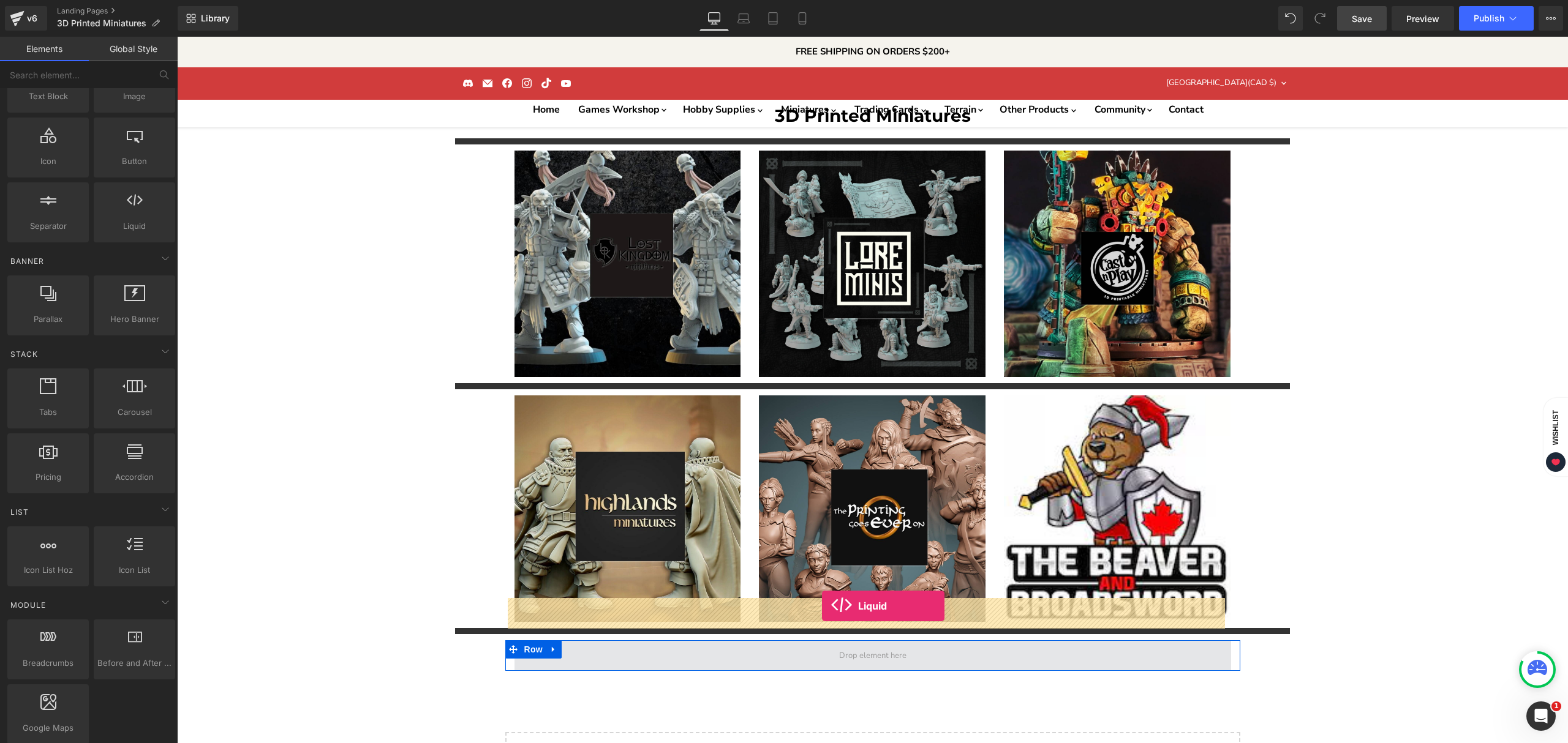
drag, startPoint x: 317, startPoint y: 255, endPoint x: 822, endPoint y: 606, distance: 615.0
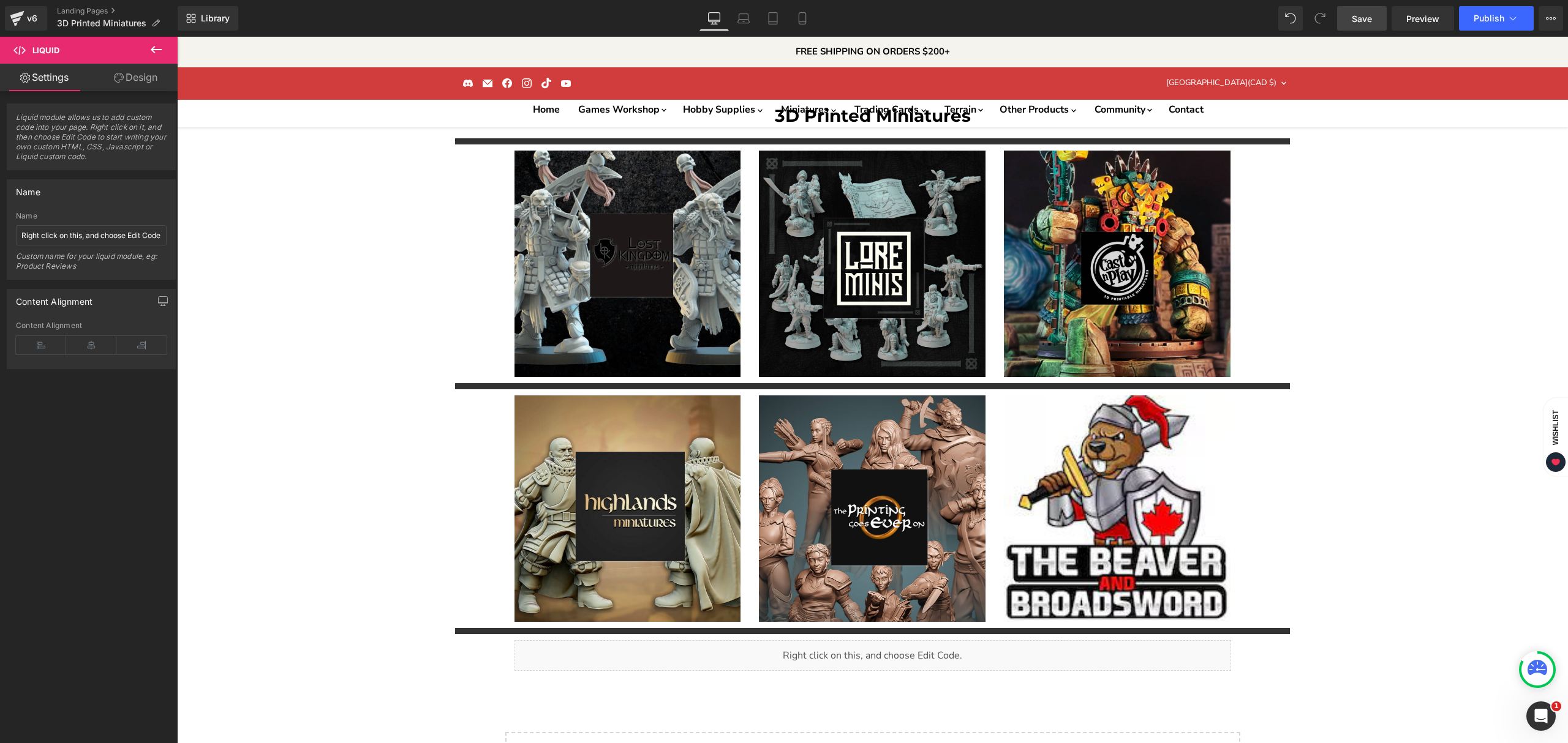
click at [1362, 18] on span "Save" at bounding box center [1361, 19] width 21 height 13
click at [1108, 501] on span "Image" at bounding box center [1118, 508] width 26 height 15
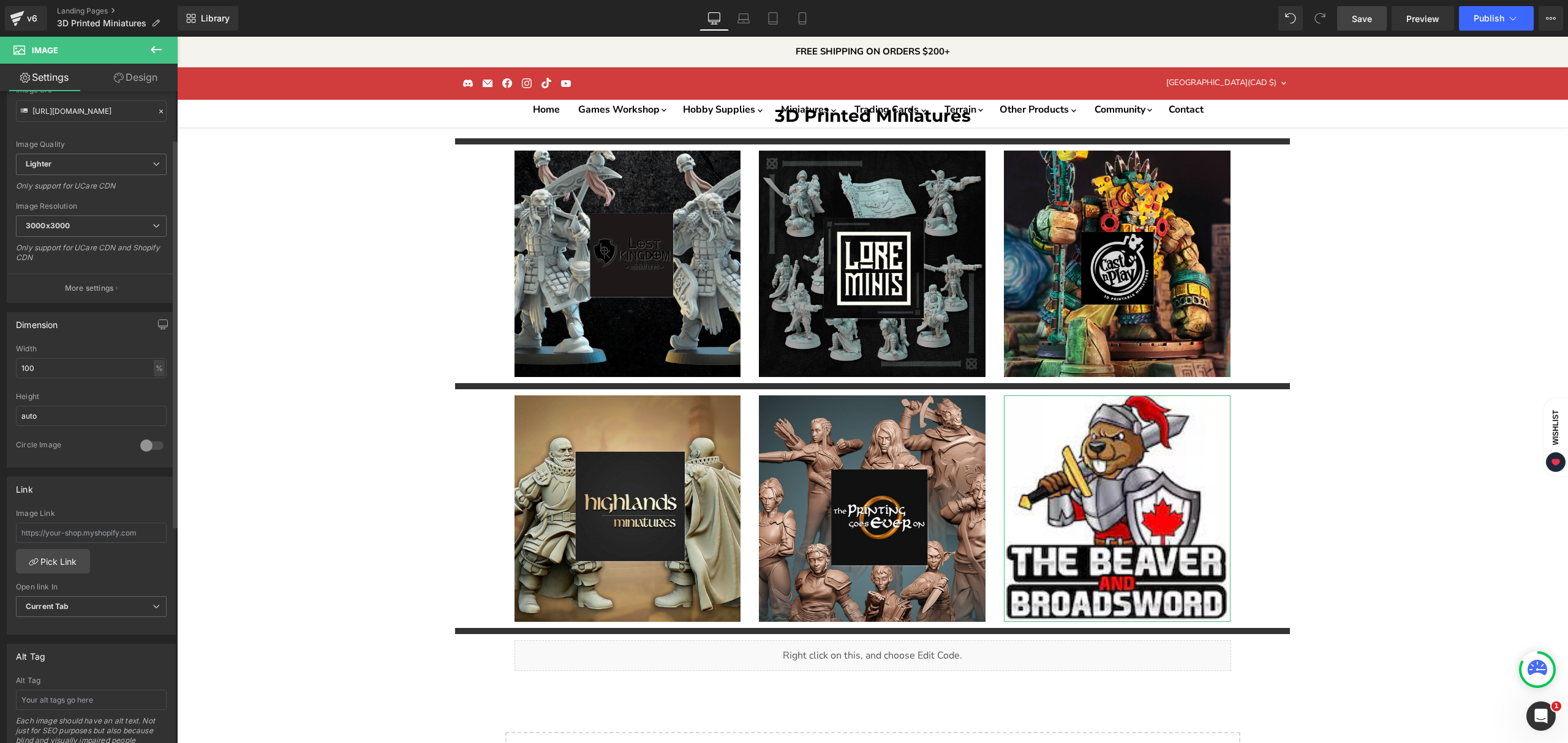
scroll to position [163, 0]
click at [108, 515] on input "text" at bounding box center [91, 522] width 151 height 21
paste input "https://tistaminis.com/collections/the-beaver-and-broadsword"
type input "https://tistaminis.com/collections/the-beaver-and-broadsword"
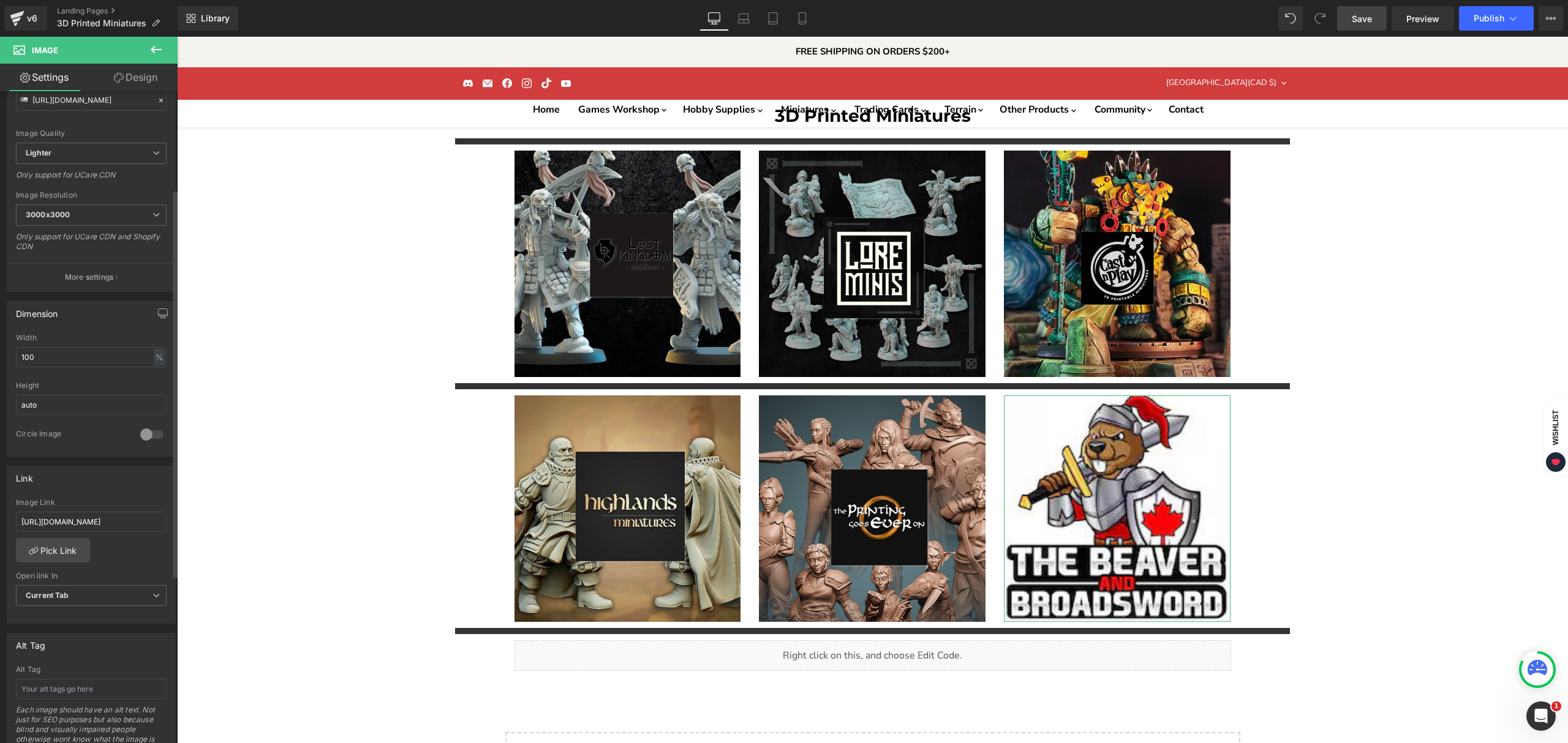
scroll to position [0, 0]
click at [111, 547] on div "https://tistaminis.com/collections/the-beaver-and-broadsword Image Link https:/…" at bounding box center [91, 561] width 167 height 125
click at [1350, 24] on link "Save" at bounding box center [1361, 19] width 50 height 24
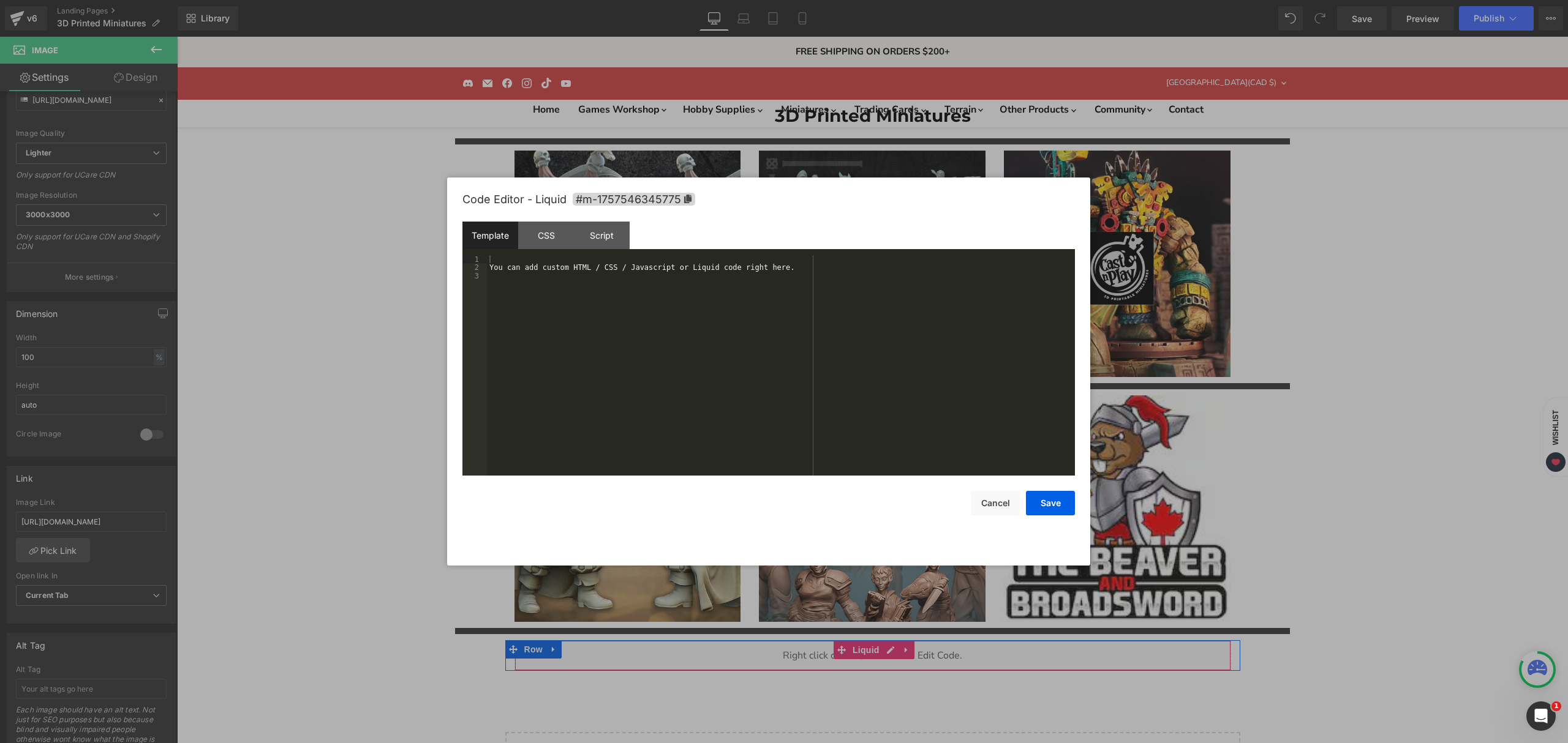
click at [886, 640] on div "Liquid" at bounding box center [872, 655] width 716 height 31
click at [694, 278] on div "You can add custom HTML / CSS / Javascript or Liquid code right here." at bounding box center [781, 373] width 588 height 236
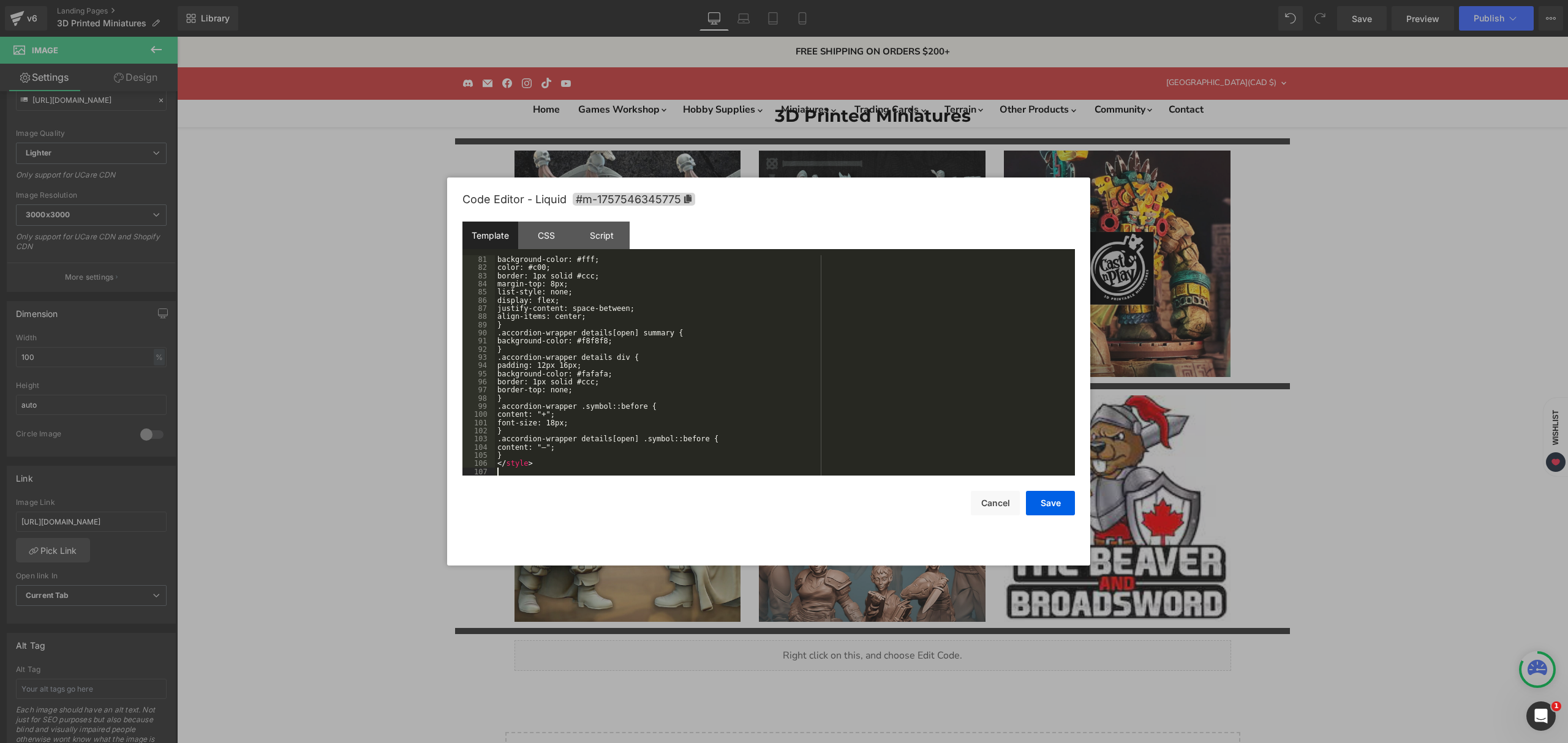
scroll to position [775, 0]
click at [1055, 503] on button "Save" at bounding box center [1050, 503] width 49 height 24
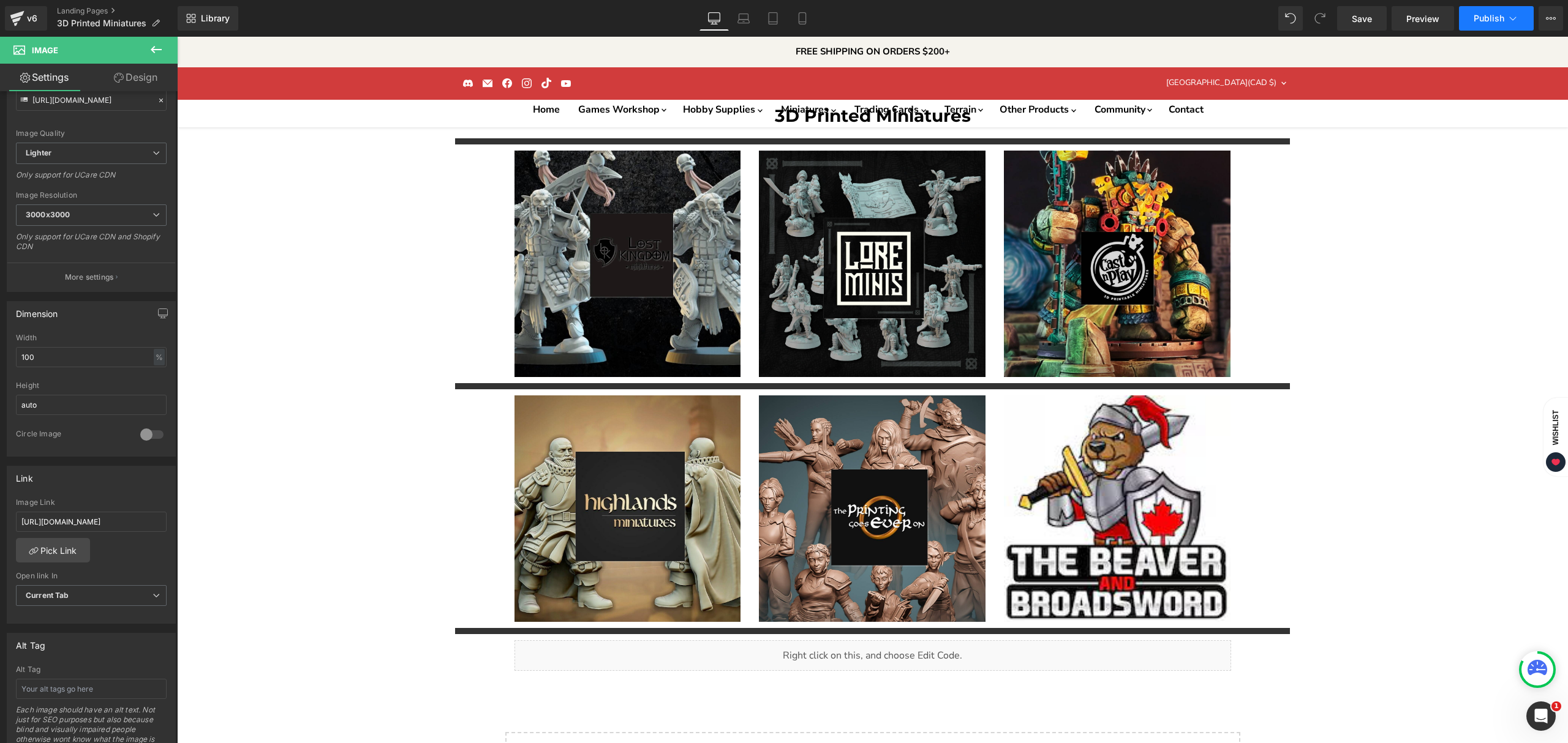
click at [1524, 21] on button "Publish" at bounding box center [1496, 19] width 75 height 24
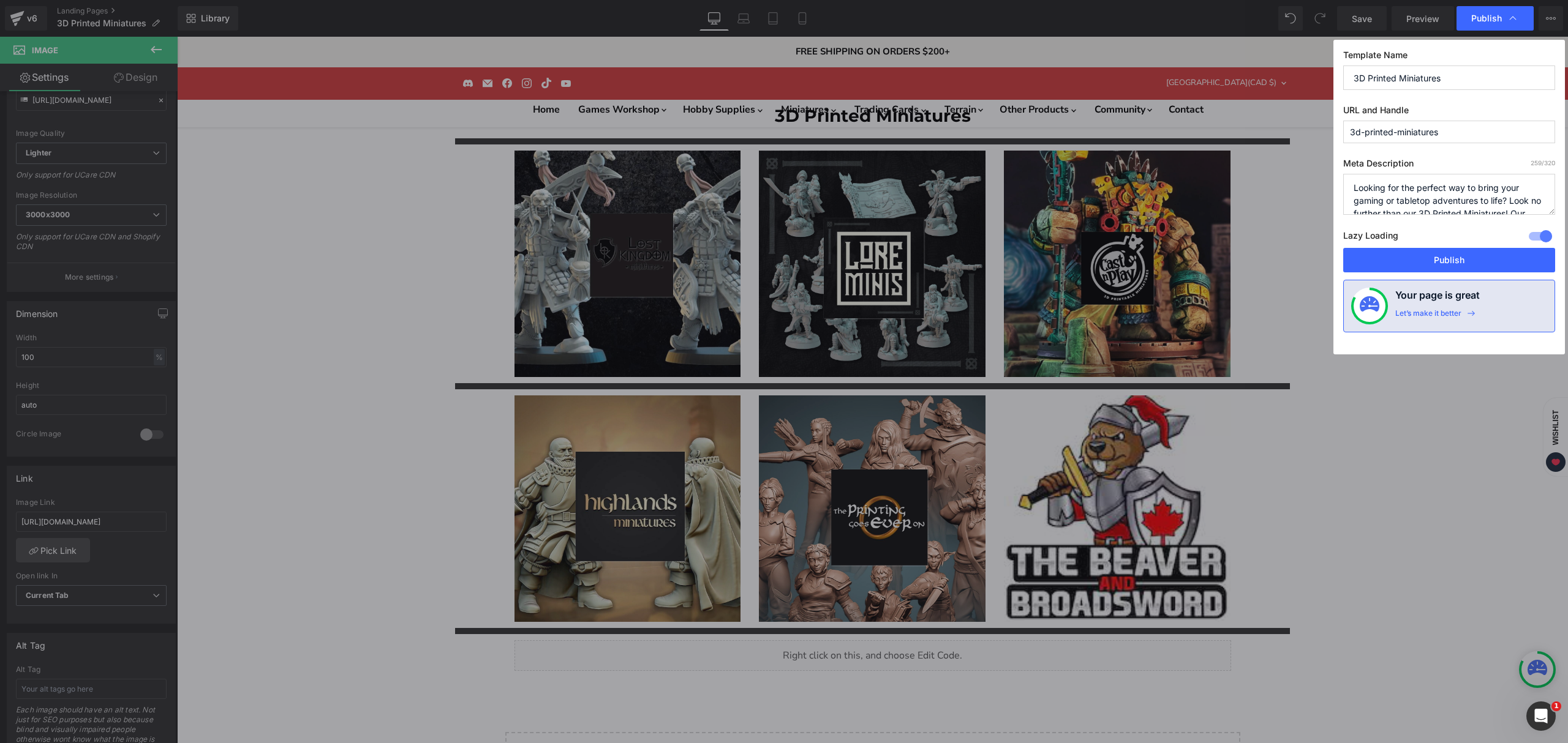
click at [1475, 199] on textarea "Looking for the perfect way to bring your gaming or tabletop adventures to life…" at bounding box center [1448, 194] width 212 height 41
click at [1389, 196] on textarea "Looking for the perfect way to bring your gaming or tabletop adventures to life…" at bounding box center [1448, 194] width 212 height 41
paste textarea "icensed 3D printed minis in high-detail resin: heroes, troops, monsters, terrai…"
type textarea "Licensed 3D printed minis in high-detail resin: heroes, troops, monsters, terra…"
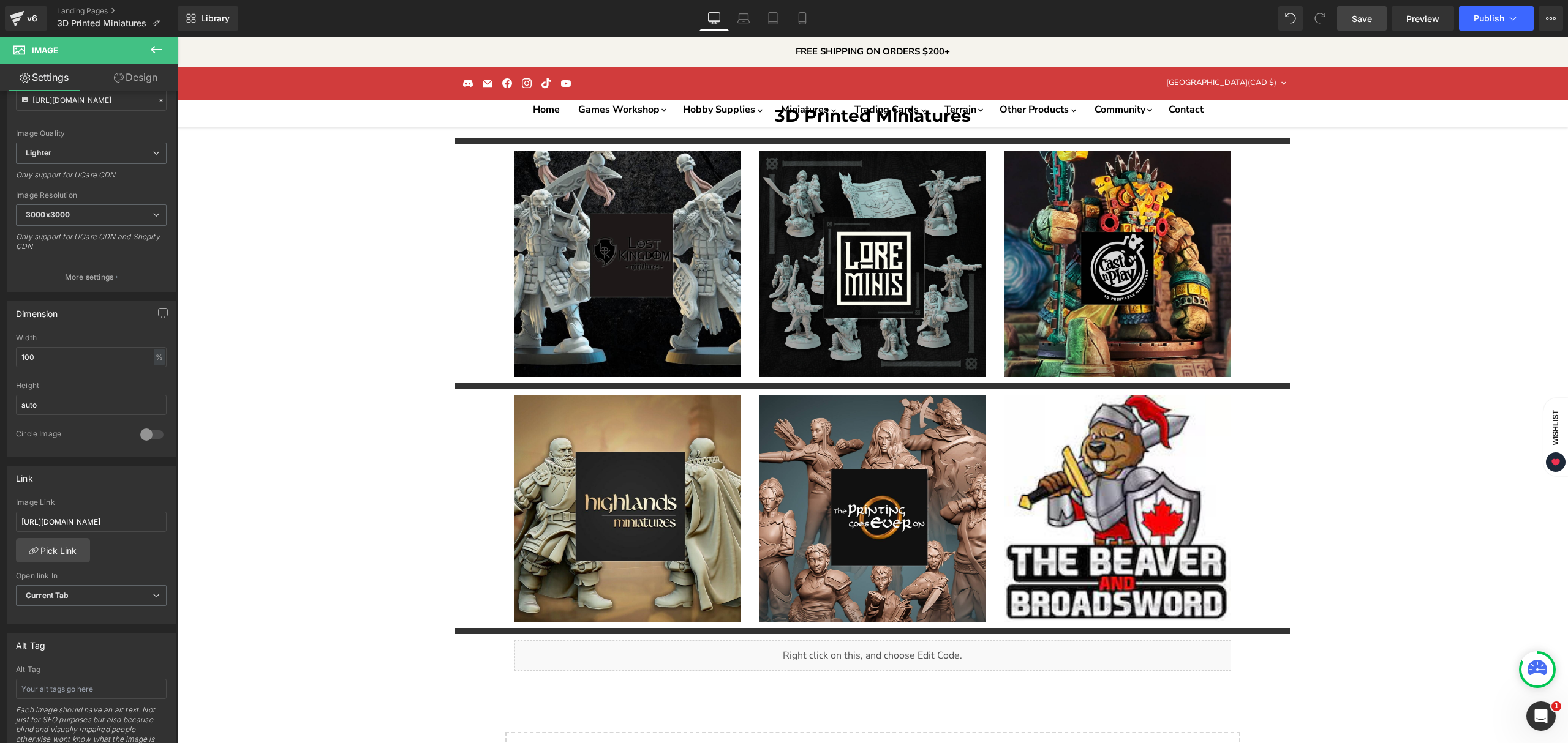
click at [1365, 20] on span "Save" at bounding box center [1361, 19] width 21 height 13
click at [1507, 13] on icon at bounding box center [1512, 18] width 12 height 12
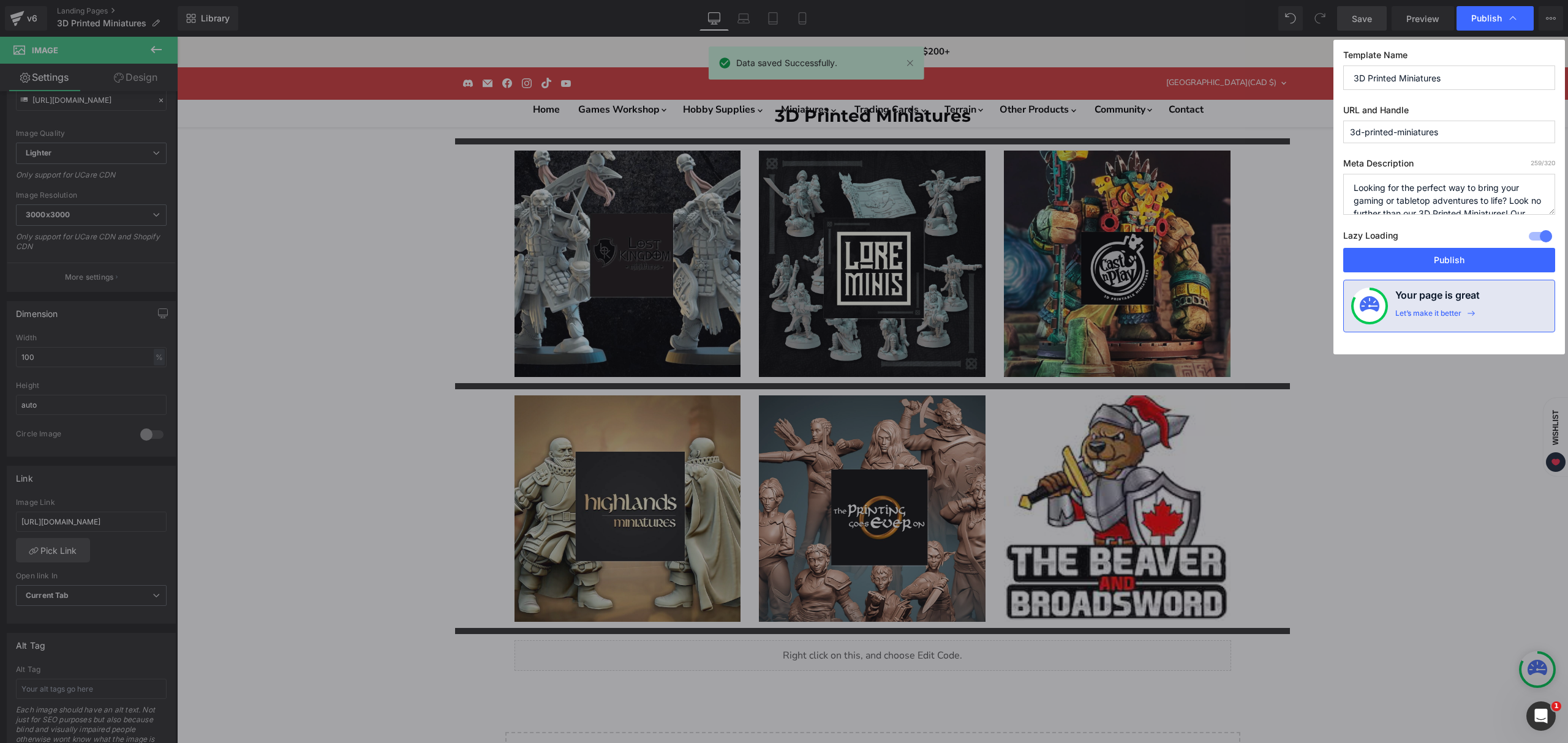
click at [1485, 189] on textarea "Looking for the perfect way to bring your gaming or tabletop adventures to life…" at bounding box center [1448, 194] width 212 height 41
paste textarea "icensed 3D printed minis in high-detail resin: heroes, troops, monsters, terrai…"
type textarea "Licensed 3D printed minis in high-detail resin: heroes, troops, monsters, terra…"
click at [1483, 20] on span "Publish" at bounding box center [1486, 19] width 31 height 11
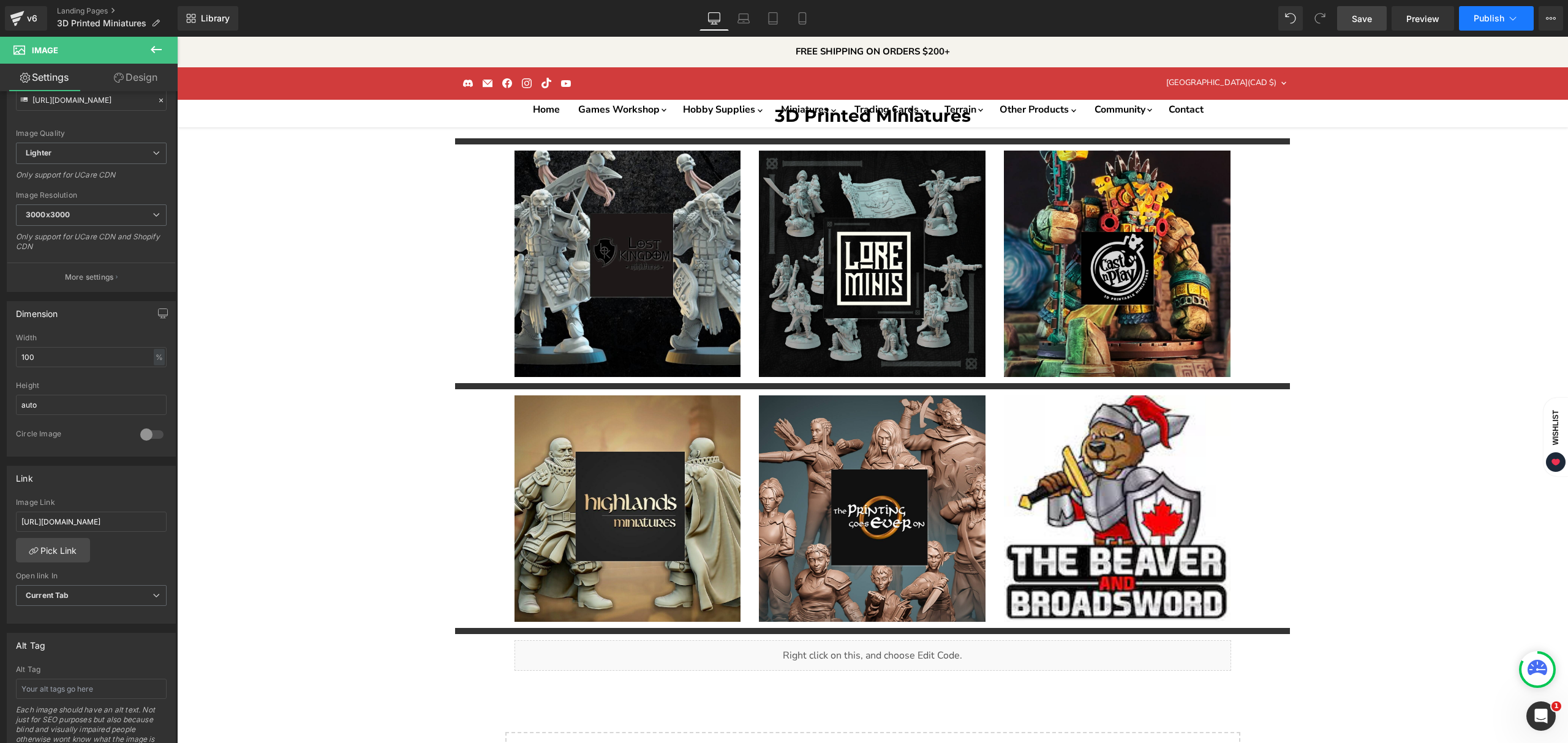
click at [1485, 15] on span "Publish" at bounding box center [1489, 18] width 31 height 9
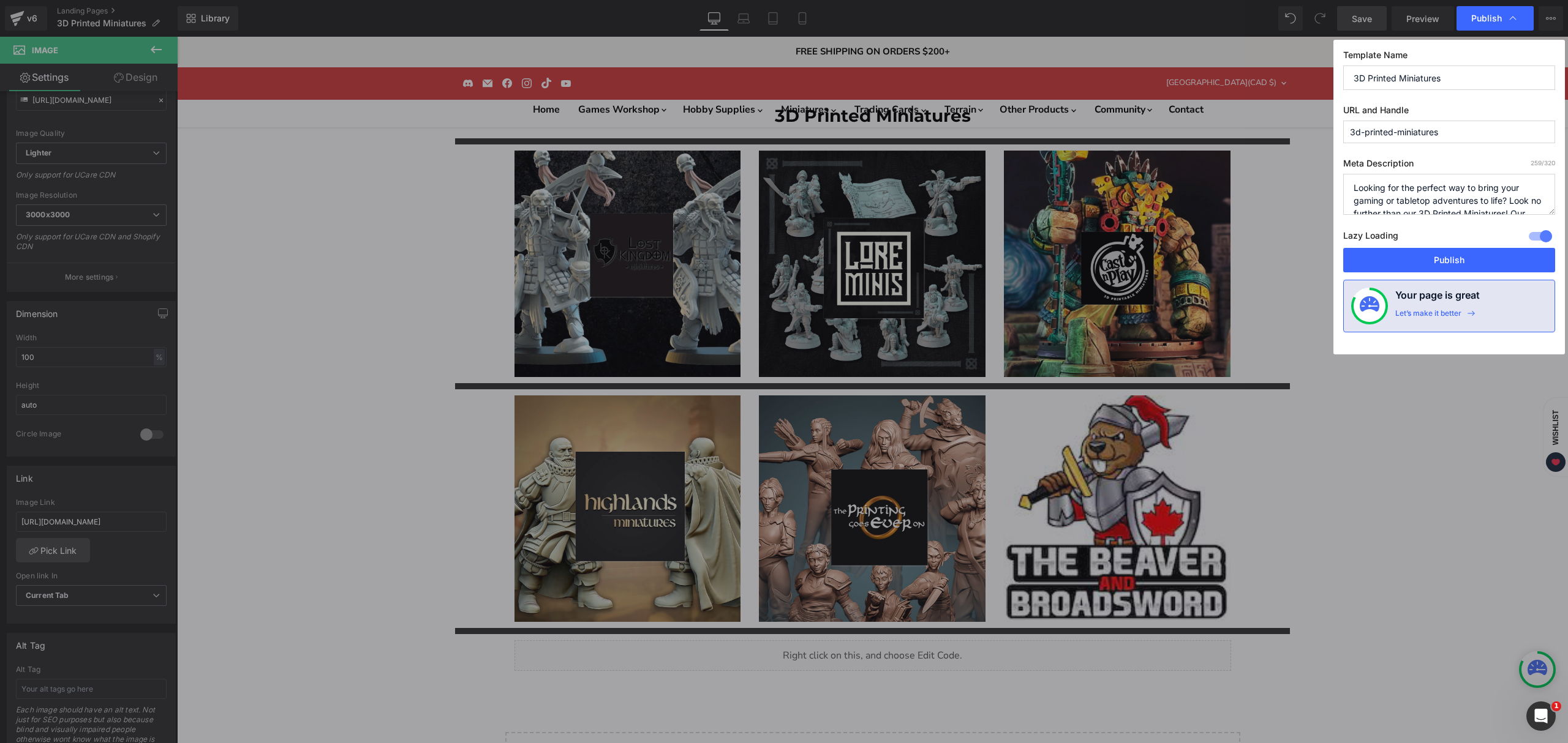
click at [1441, 196] on textarea "Looking for the perfect way to bring your gaming or tabletop adventures to life…" at bounding box center [1448, 194] width 212 height 41
paste textarea "icensed 3D printed minis in high-detail resin: heroes, troops, monsters, terrai…"
click at [1446, 194] on textarea "Looking for the perfect way to bring your gaming or tabletop adventures to life…" at bounding box center [1448, 194] width 212 height 41
type textarea "Licensed 3D printed minis in high-detail resin: heroes, troops, monsters, terra…"
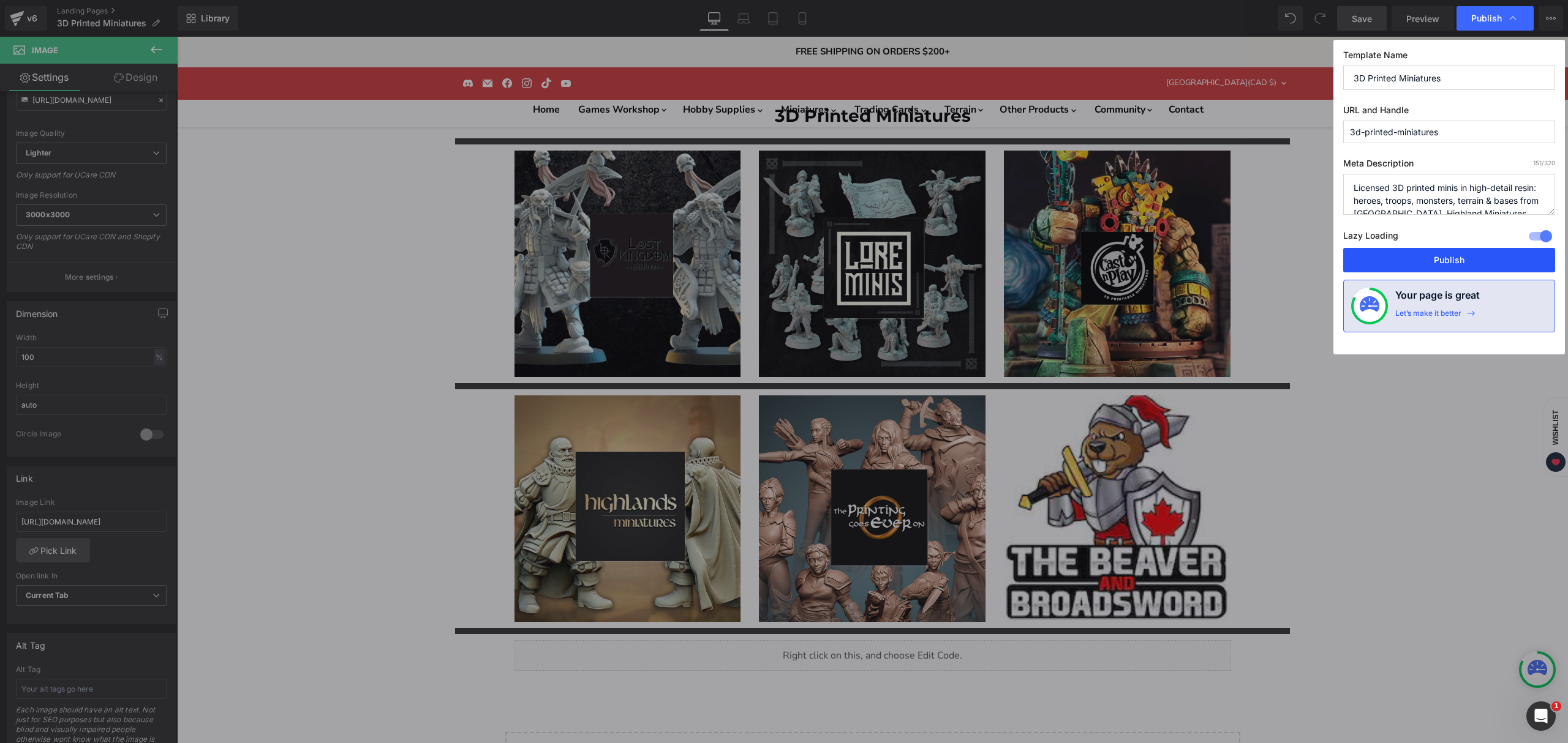
click at [1428, 265] on button "Publish" at bounding box center [1448, 260] width 212 height 24
